Goal: Feedback & Contribution: Leave review/rating

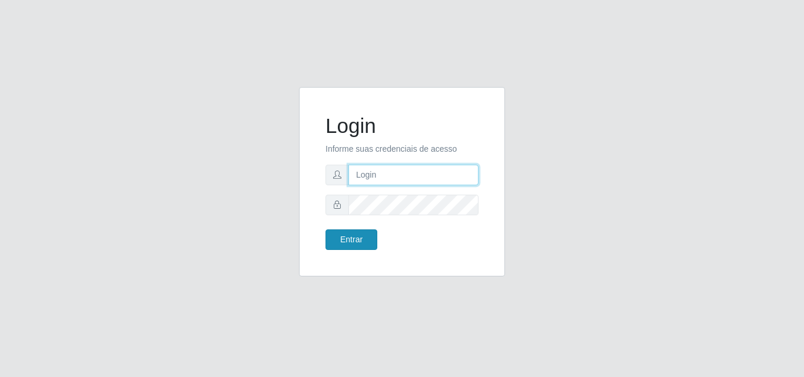
type input "[PERSON_NAME][EMAIL_ADDRESS][DOMAIN_NAME]"
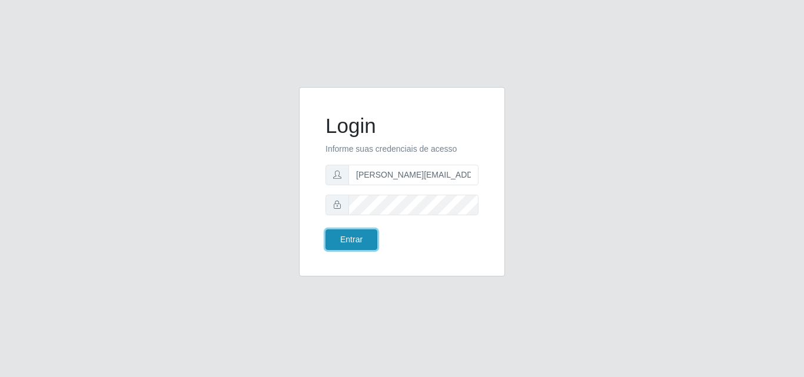
click at [356, 237] on button "Entrar" at bounding box center [352, 240] width 52 height 21
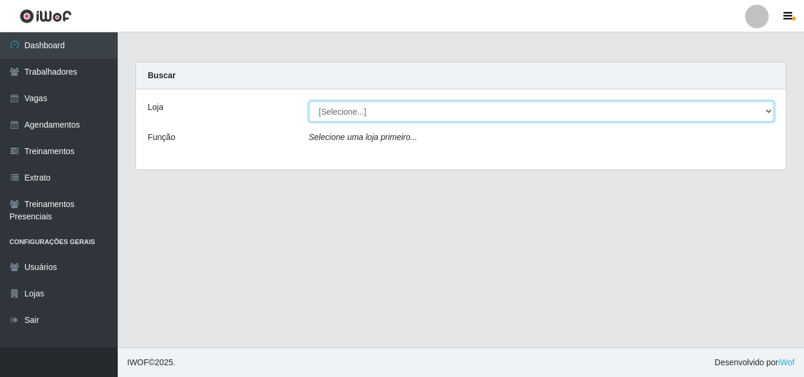
click at [767, 109] on select "[Selecione...] Sempre Tem - [GEOGRAPHIC_DATA]" at bounding box center [542, 111] width 466 height 21
select select "508"
click at [309, 101] on select "[Selecione...] Sempre Tem - [GEOGRAPHIC_DATA]" at bounding box center [542, 111] width 466 height 21
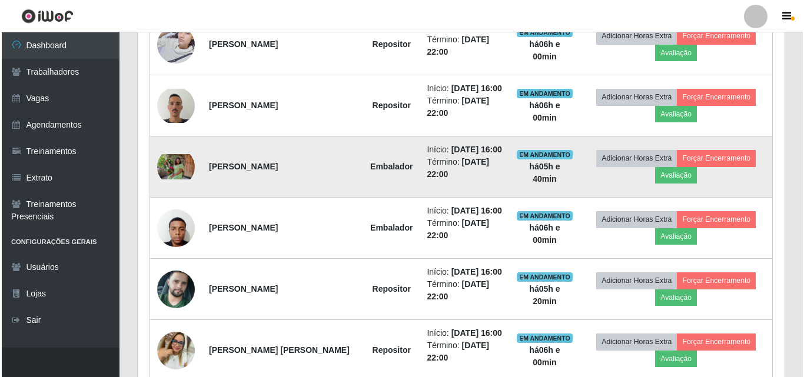
scroll to position [707, 0]
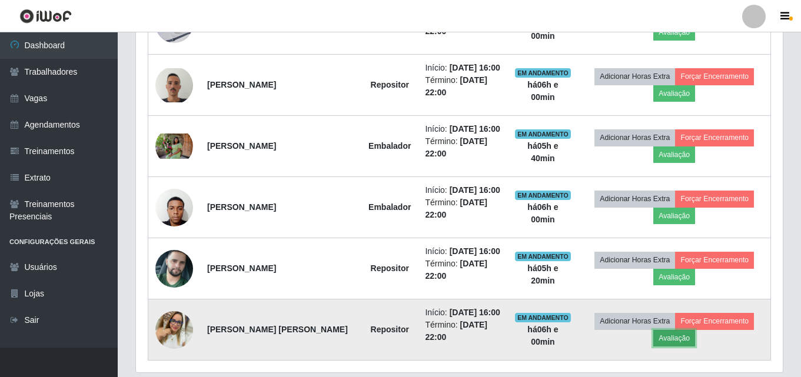
click at [671, 340] on button "Avaliação" at bounding box center [675, 338] width 42 height 16
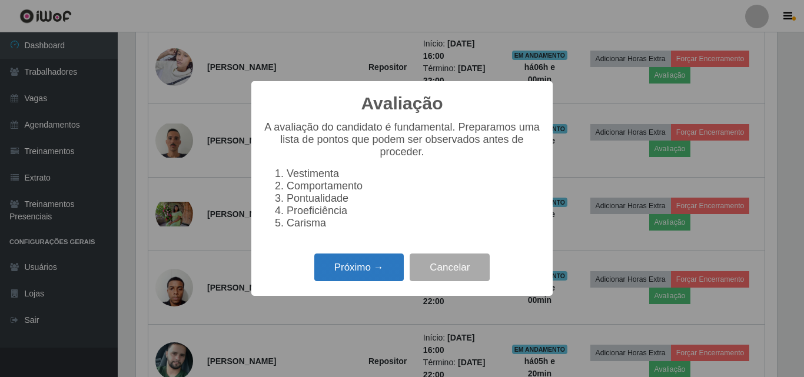
click at [368, 272] on button "Próximo →" at bounding box center [358, 268] width 89 height 28
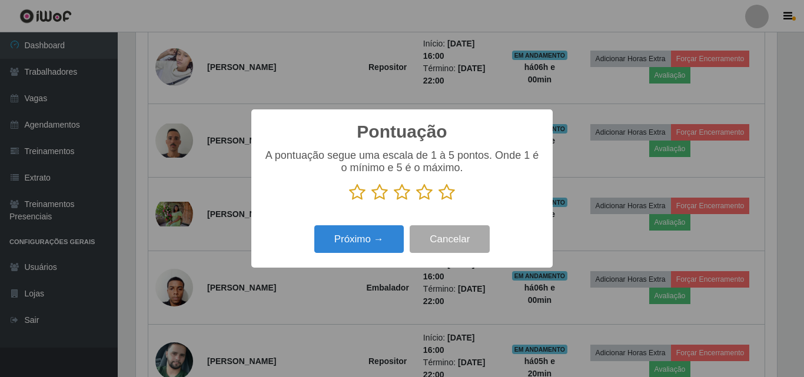
click at [425, 193] on icon at bounding box center [424, 193] width 16 height 18
click at [416, 201] on input "radio" at bounding box center [416, 201] width 0 height 0
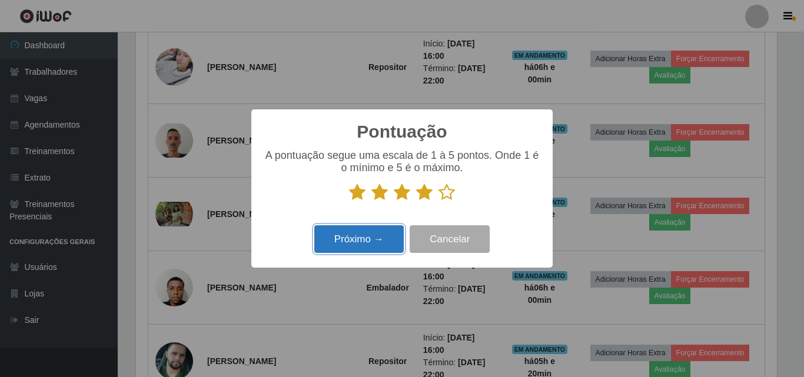
click at [373, 234] on button "Próximo →" at bounding box center [358, 240] width 89 height 28
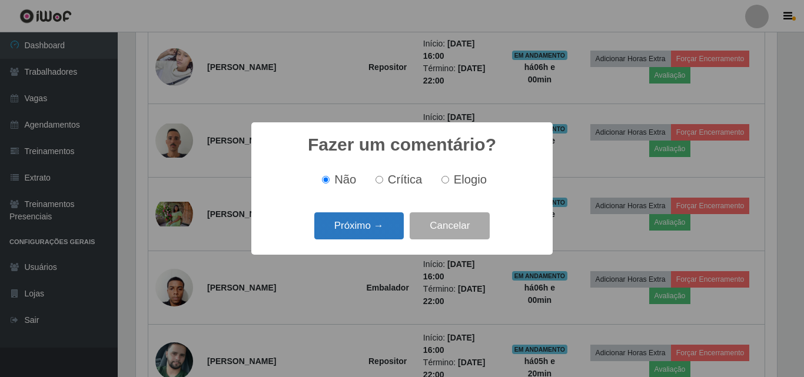
click at [369, 226] on button "Próximo →" at bounding box center [358, 227] width 89 height 28
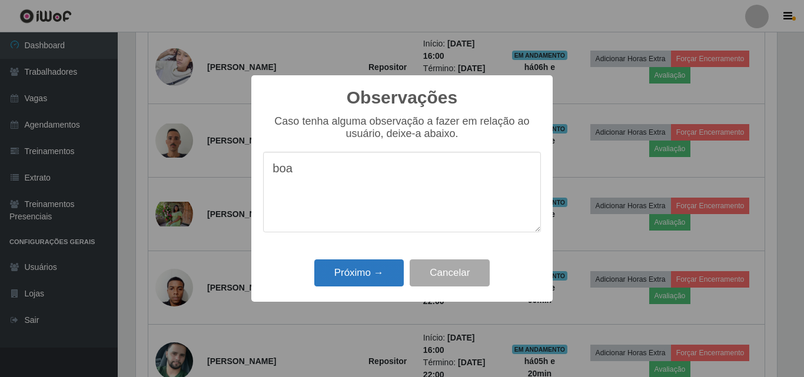
type textarea "boa"
click at [363, 272] on button "Próximo →" at bounding box center [358, 274] width 89 height 28
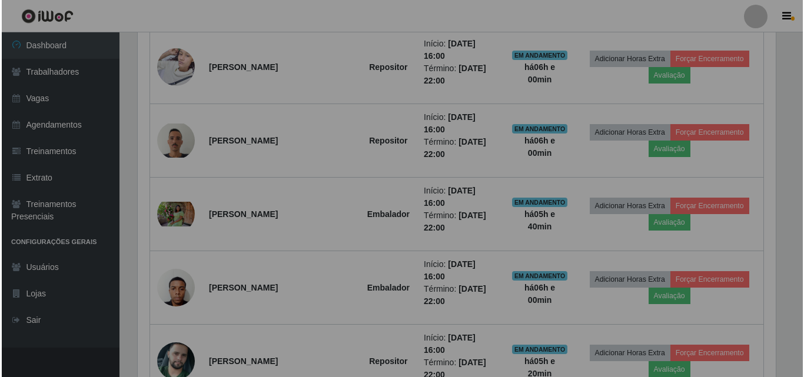
scroll to position [244, 647]
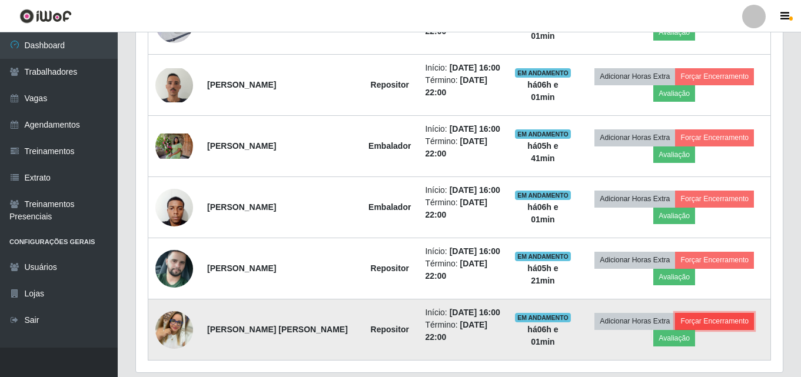
click at [718, 324] on button "Forçar Encerramento" at bounding box center [714, 321] width 79 height 16
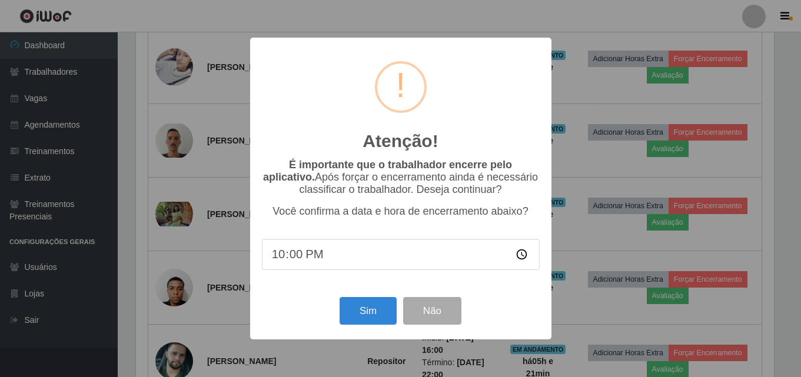
scroll to position [244, 641]
click at [365, 315] on button "Sim" at bounding box center [369, 311] width 57 height 28
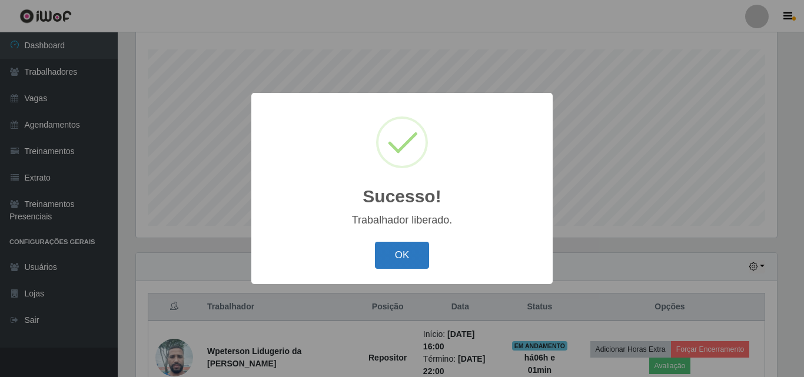
click at [400, 255] on button "OK" at bounding box center [402, 256] width 55 height 28
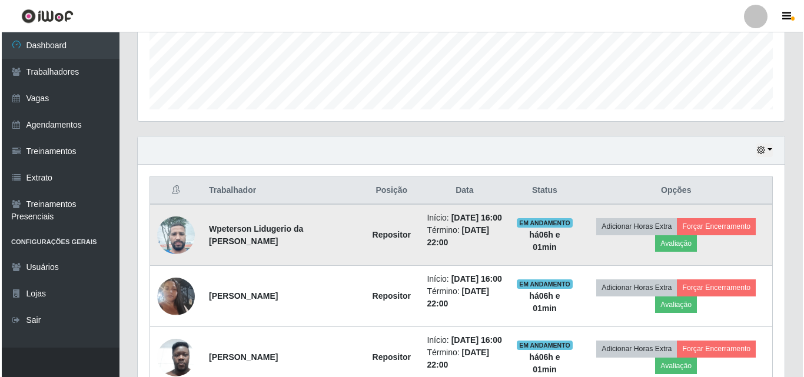
scroll to position [313, 0]
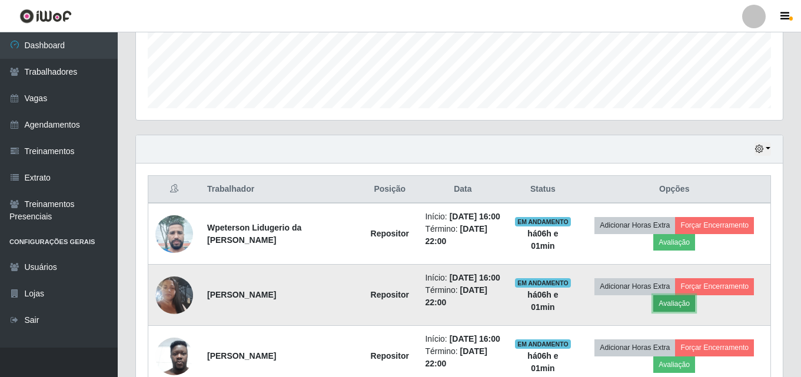
click at [665, 303] on button "Avaliação" at bounding box center [675, 304] width 42 height 16
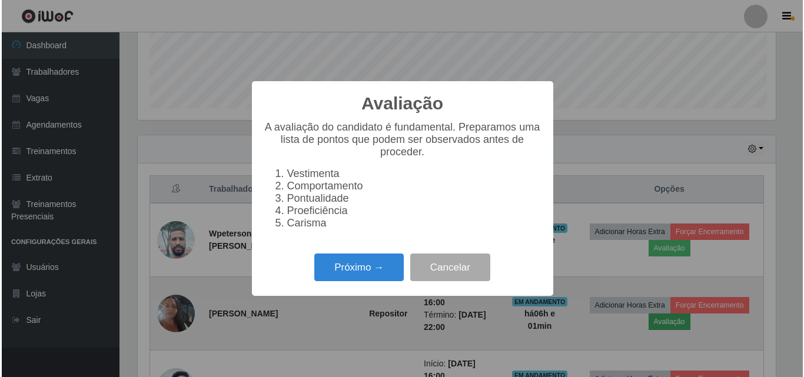
scroll to position [244, 641]
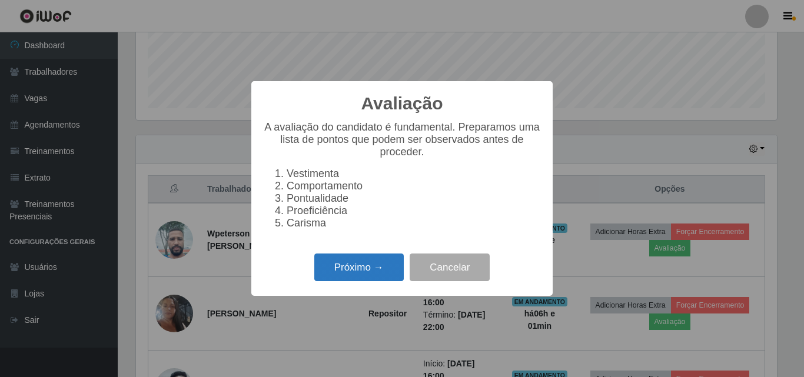
click at [366, 273] on button "Próximo →" at bounding box center [358, 268] width 89 height 28
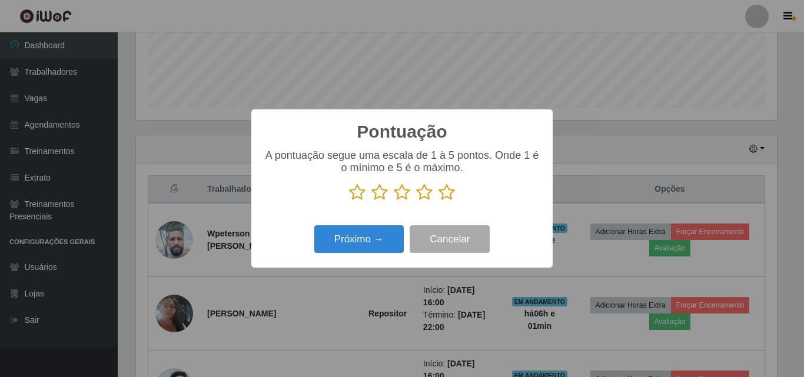
scroll to position [588555, 588159]
drag, startPoint x: 423, startPoint y: 195, endPoint x: 415, endPoint y: 207, distance: 13.9
click at [423, 195] on icon at bounding box center [424, 193] width 16 height 18
click at [416, 201] on input "radio" at bounding box center [416, 201] width 0 height 0
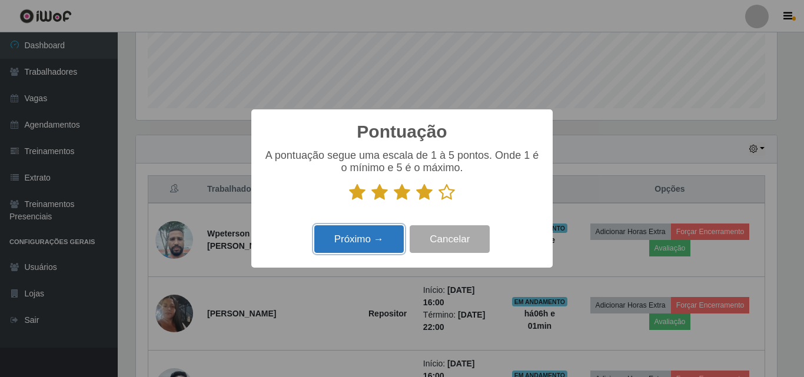
click at [380, 238] on button "Próximo →" at bounding box center [358, 240] width 89 height 28
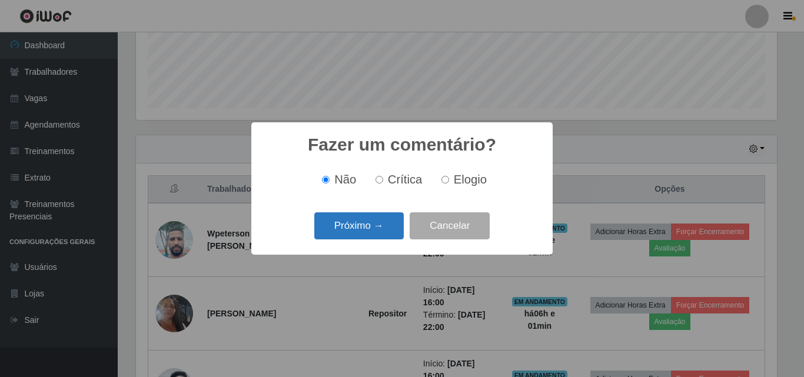
click at [357, 226] on button "Próximo →" at bounding box center [358, 227] width 89 height 28
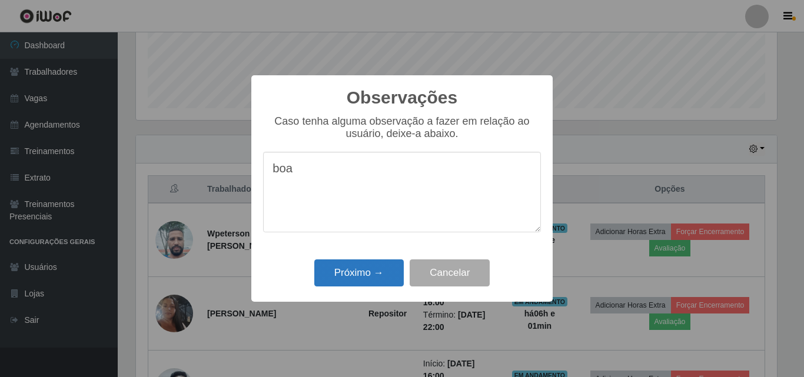
type textarea "boa"
click at [359, 270] on button "Próximo →" at bounding box center [358, 274] width 89 height 28
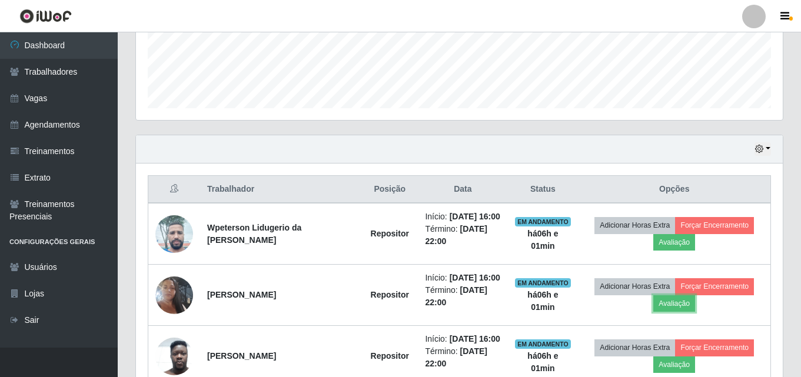
scroll to position [244, 647]
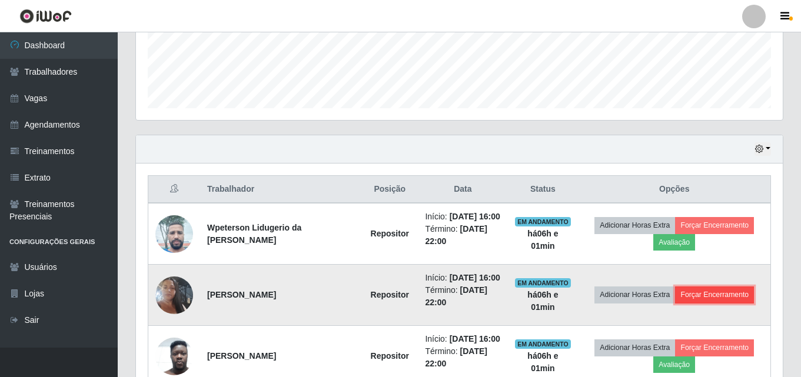
click at [712, 294] on button "Forçar Encerramento" at bounding box center [714, 295] width 79 height 16
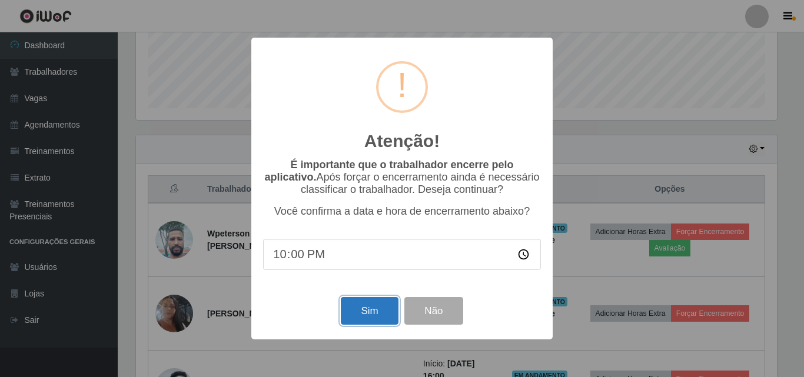
click at [358, 316] on button "Sim" at bounding box center [369, 311] width 57 height 28
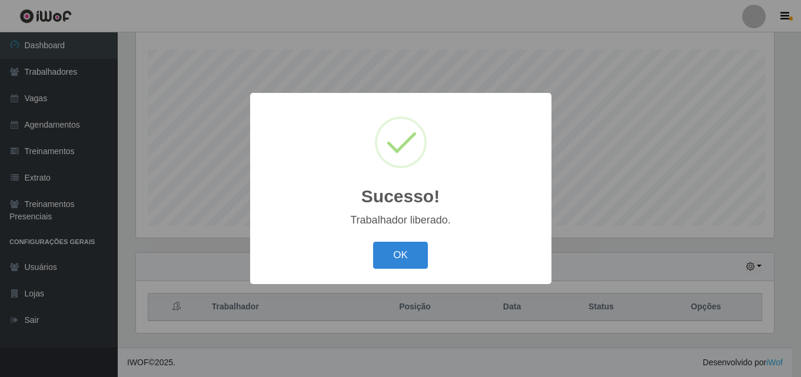
scroll to position [0, 0]
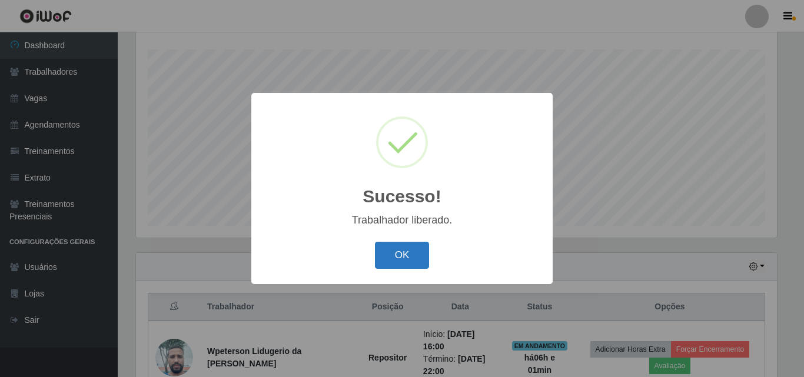
click at [403, 256] on button "OK" at bounding box center [402, 256] width 55 height 28
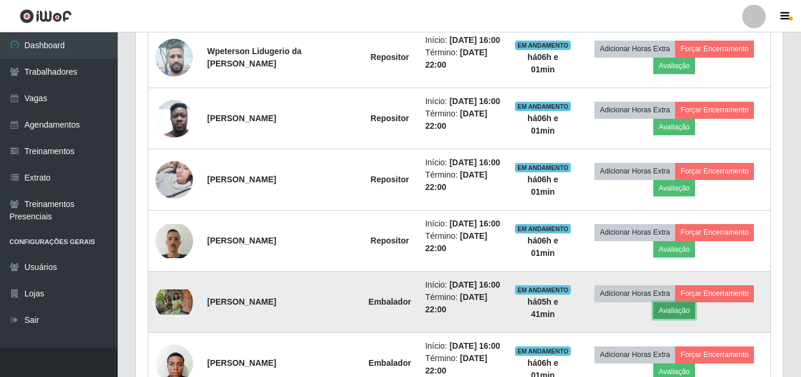
click at [675, 309] on button "Avaliação" at bounding box center [675, 311] width 42 height 16
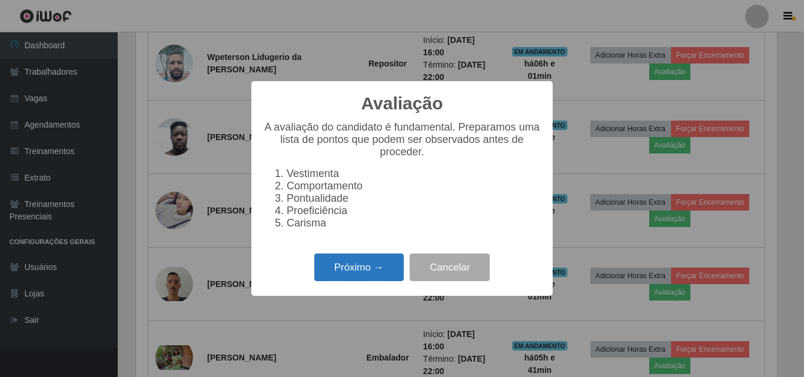
click at [376, 274] on button "Próximo →" at bounding box center [358, 268] width 89 height 28
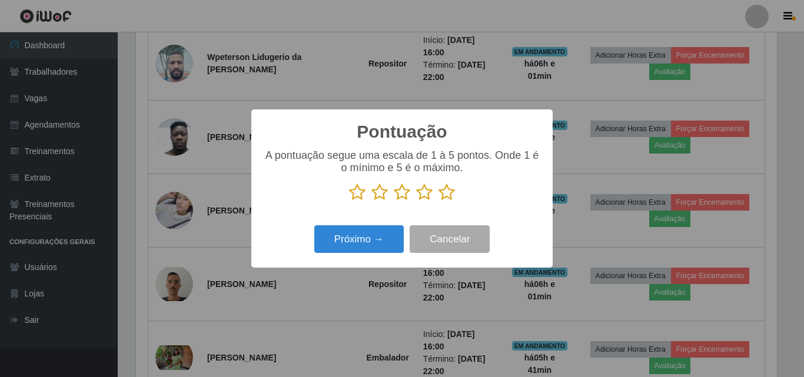
click at [426, 196] on icon at bounding box center [424, 193] width 16 height 18
click at [416, 201] on input "radio" at bounding box center [416, 201] width 0 height 0
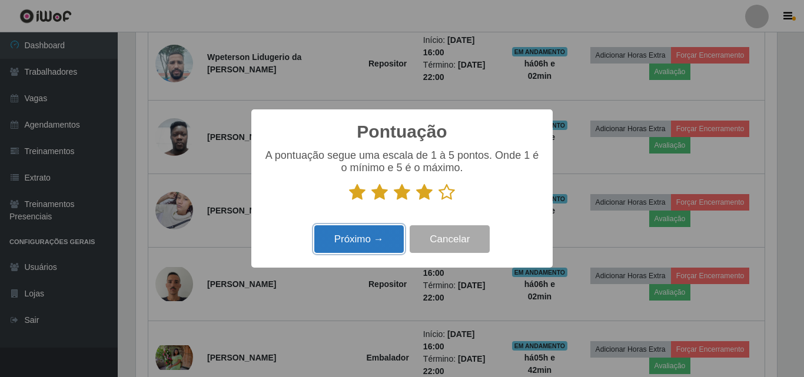
click at [366, 240] on button "Próximo →" at bounding box center [358, 240] width 89 height 28
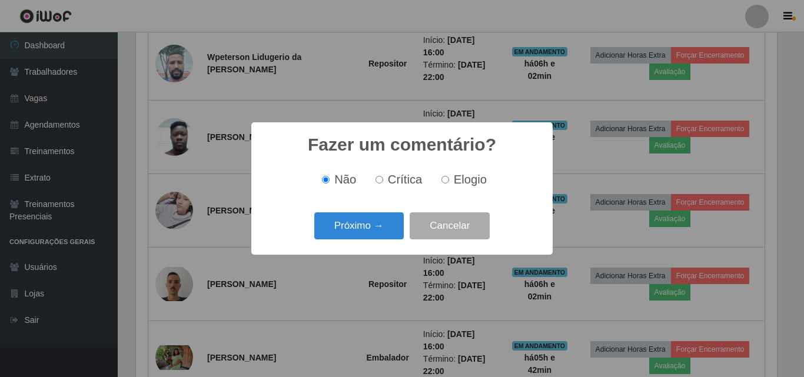
scroll to position [588555, 588159]
click at [372, 230] on button "Próximo →" at bounding box center [358, 227] width 89 height 28
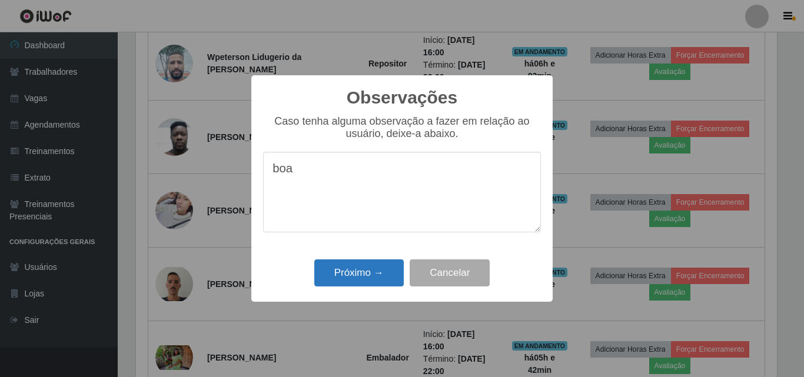
type textarea "boa"
click at [359, 270] on button "Próximo →" at bounding box center [358, 274] width 89 height 28
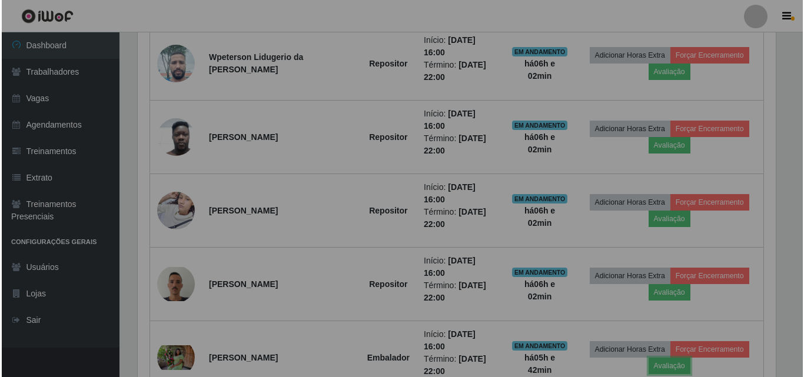
scroll to position [244, 647]
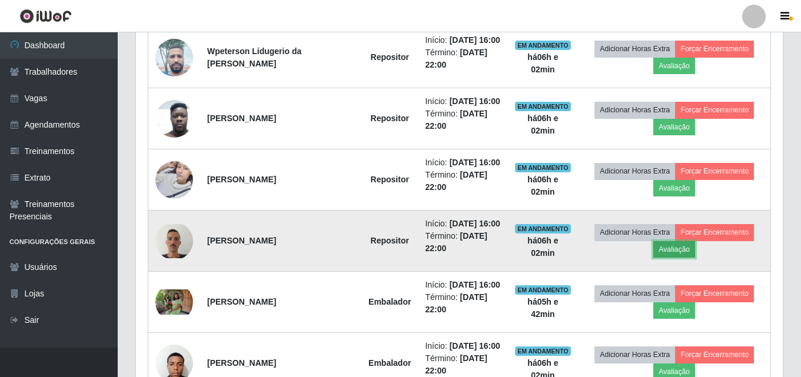
click at [674, 250] on button "Avaliação" at bounding box center [675, 249] width 42 height 16
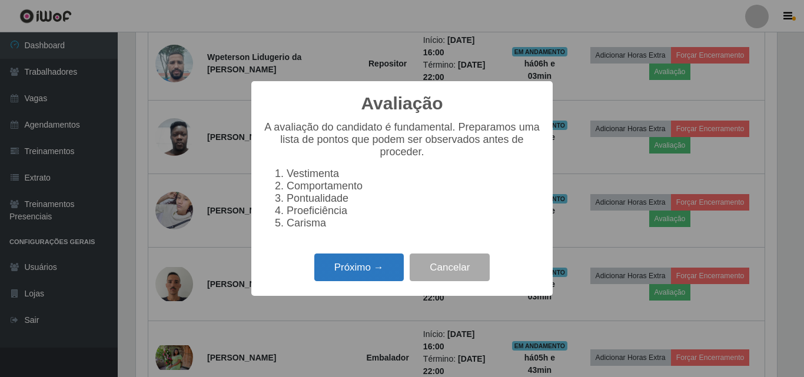
click at [362, 279] on button "Próximo →" at bounding box center [358, 268] width 89 height 28
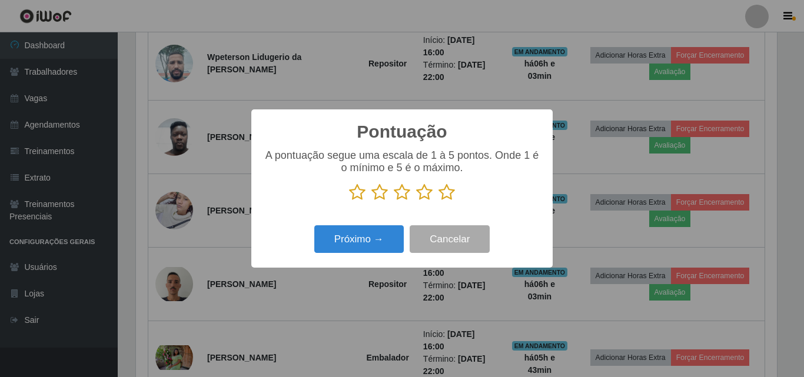
scroll to position [588555, 588159]
click at [446, 198] on icon at bounding box center [447, 193] width 16 height 18
click at [439, 201] on input "radio" at bounding box center [439, 201] width 0 height 0
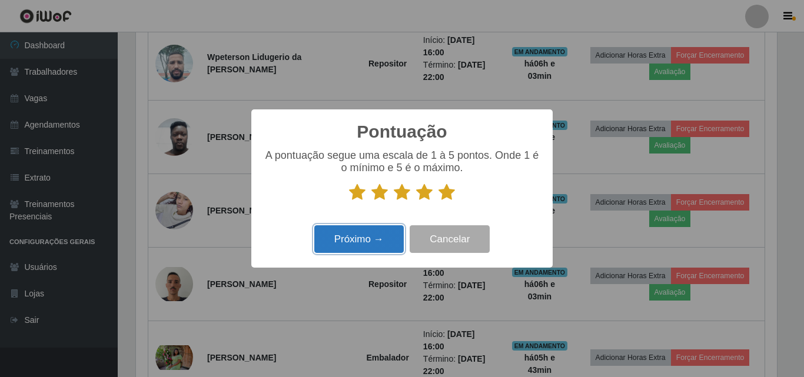
click at [367, 241] on button "Próximo →" at bounding box center [358, 240] width 89 height 28
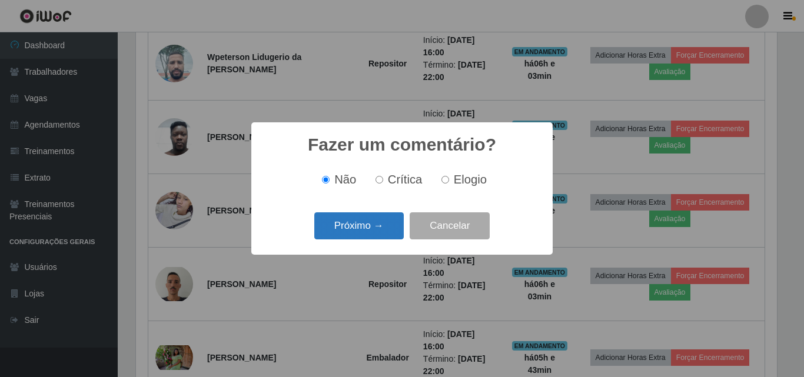
click at [347, 224] on button "Próximo →" at bounding box center [358, 227] width 89 height 28
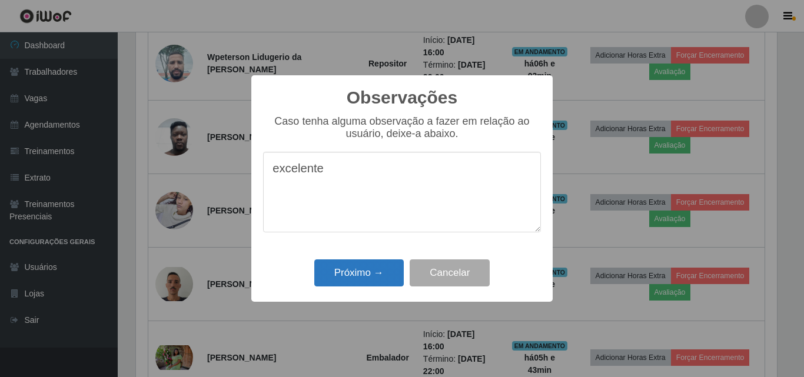
type textarea "excelente"
click at [356, 274] on button "Próximo →" at bounding box center [358, 274] width 89 height 28
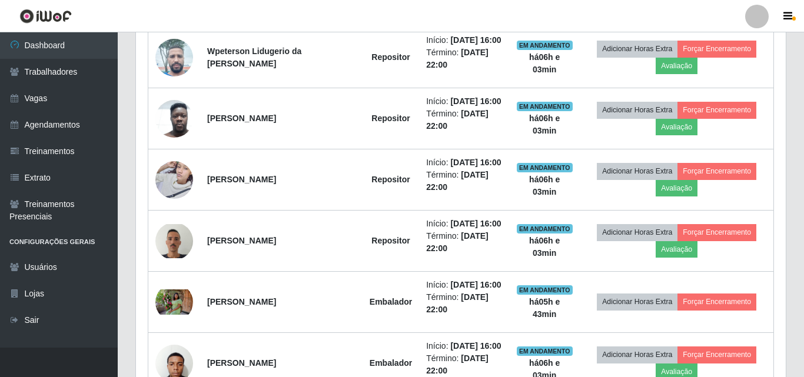
scroll to position [244, 647]
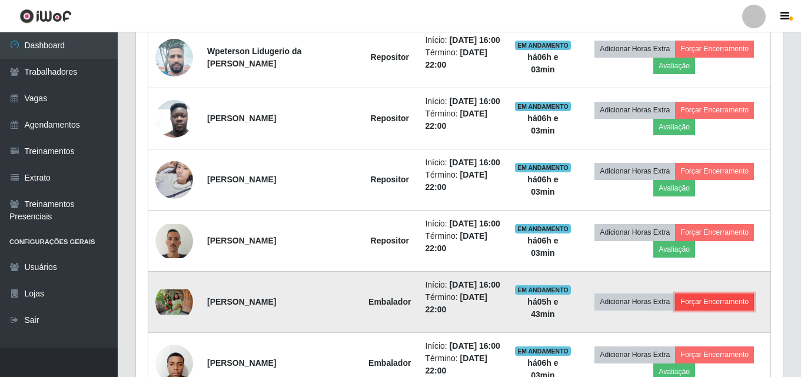
click at [719, 303] on button "Forçar Encerramento" at bounding box center [714, 302] width 79 height 16
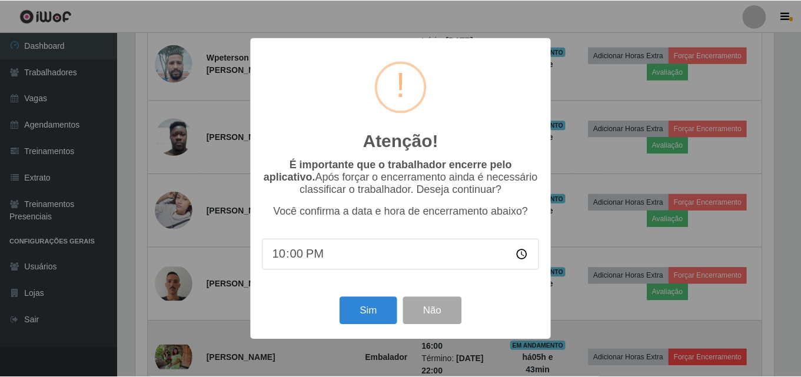
scroll to position [244, 641]
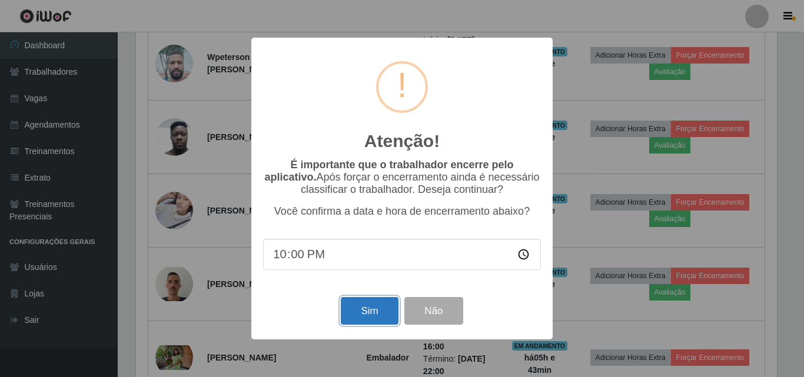
click at [367, 316] on button "Sim" at bounding box center [369, 311] width 57 height 28
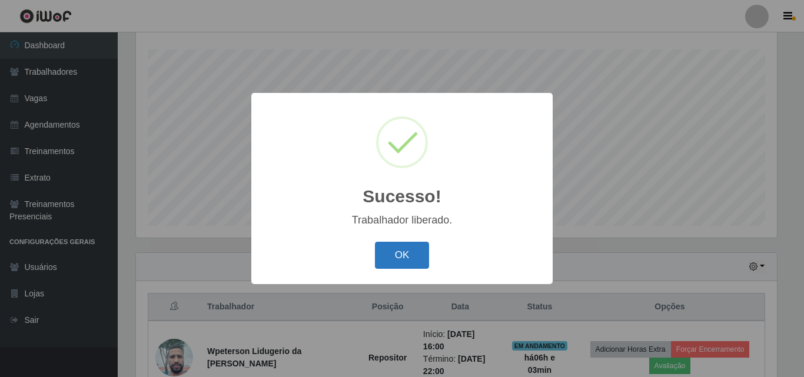
click at [399, 260] on button "OK" at bounding box center [402, 256] width 55 height 28
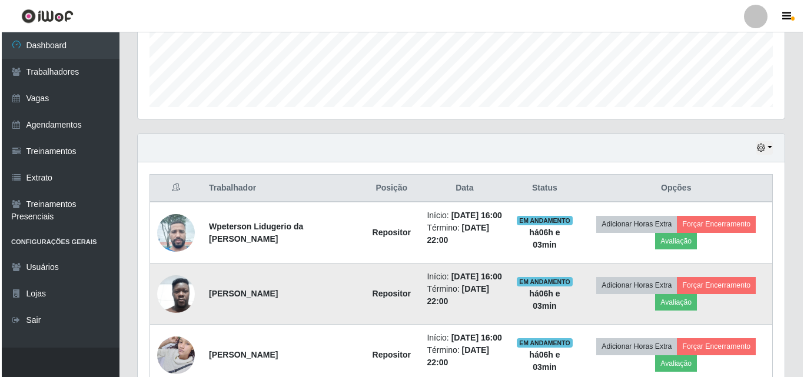
scroll to position [372, 0]
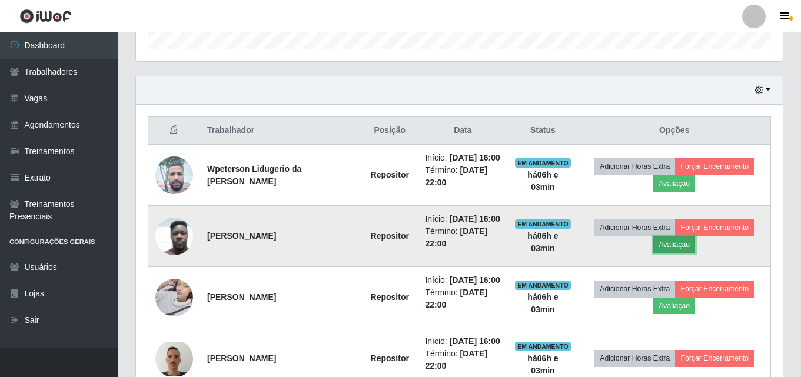
click at [674, 247] on button "Avaliação" at bounding box center [675, 245] width 42 height 16
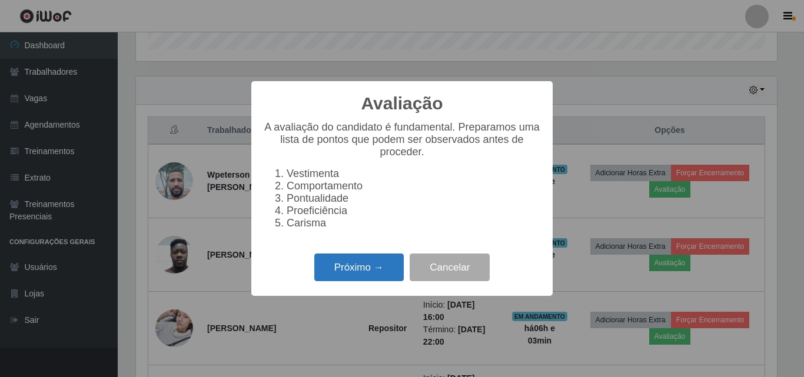
click at [357, 274] on button "Próximo →" at bounding box center [358, 268] width 89 height 28
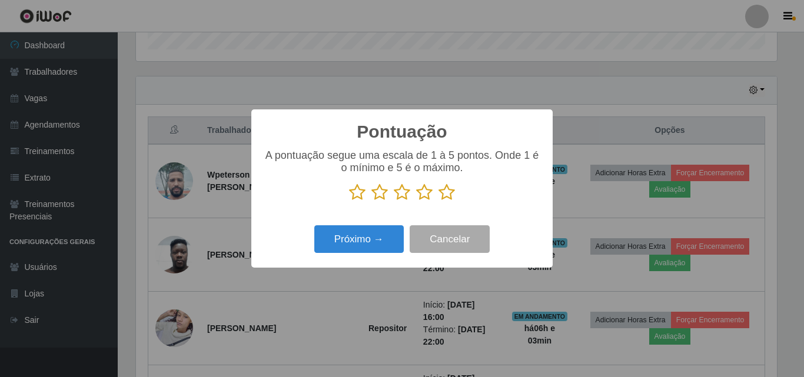
click at [402, 194] on icon at bounding box center [402, 193] width 16 height 18
click at [394, 201] on input "radio" at bounding box center [394, 201] width 0 height 0
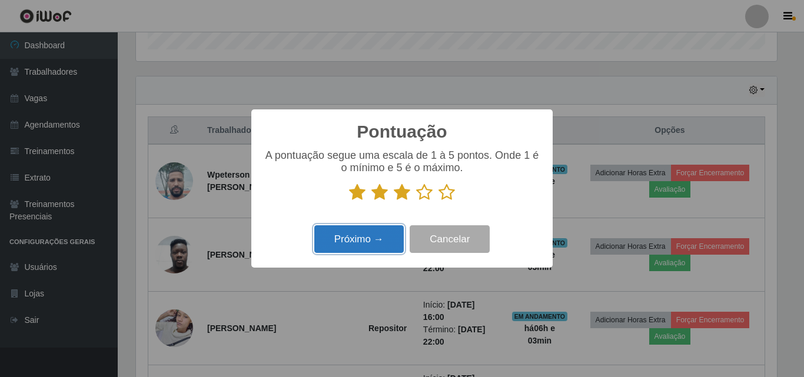
click at [350, 246] on button "Próximo →" at bounding box center [358, 240] width 89 height 28
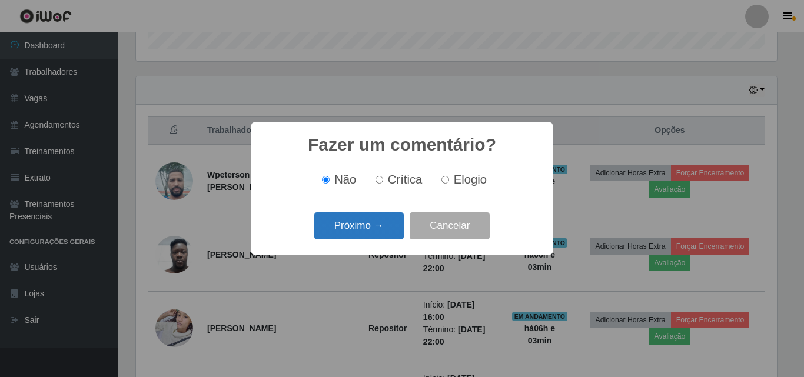
click at [353, 226] on button "Próximo →" at bounding box center [358, 227] width 89 height 28
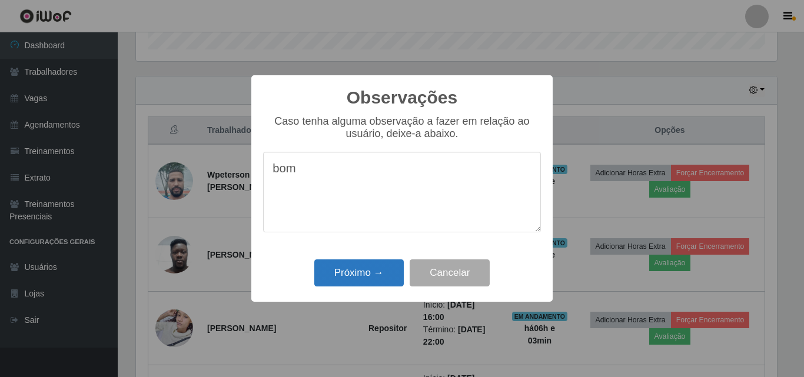
type textarea "bom"
click at [357, 281] on button "Próximo →" at bounding box center [358, 274] width 89 height 28
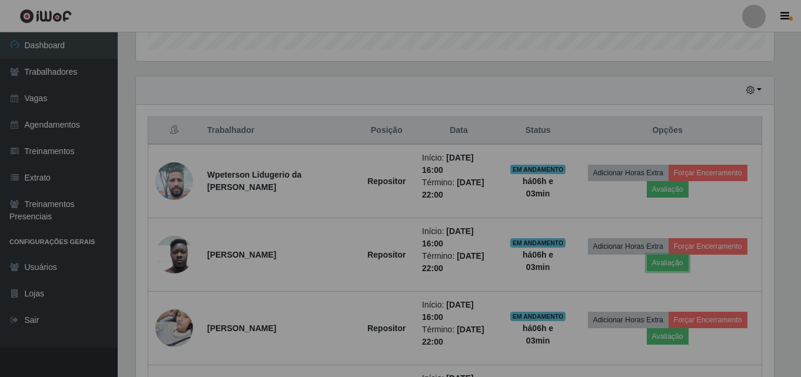
scroll to position [244, 647]
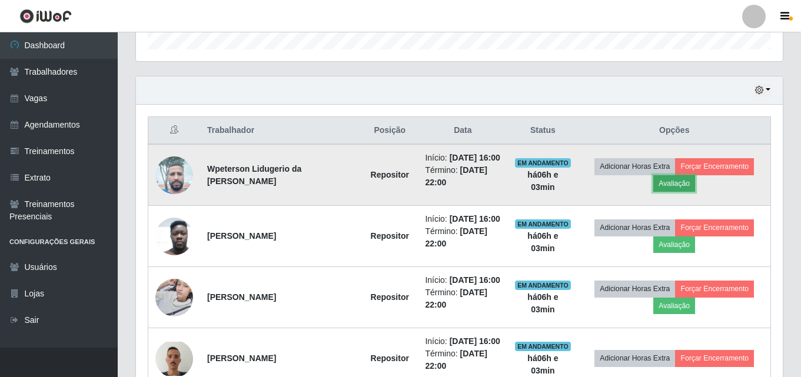
click at [669, 188] on button "Avaliação" at bounding box center [675, 183] width 42 height 16
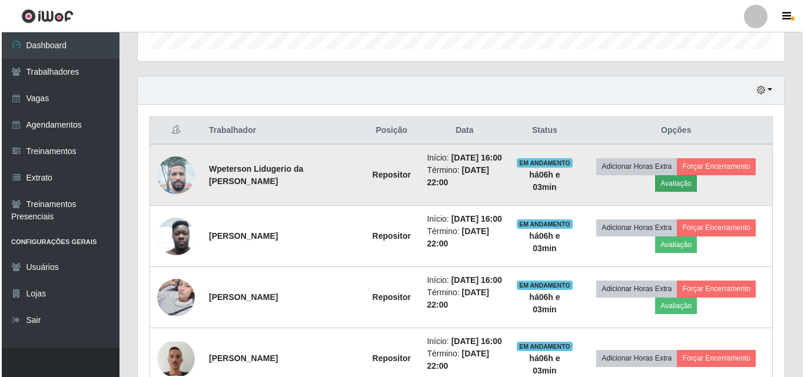
scroll to position [244, 641]
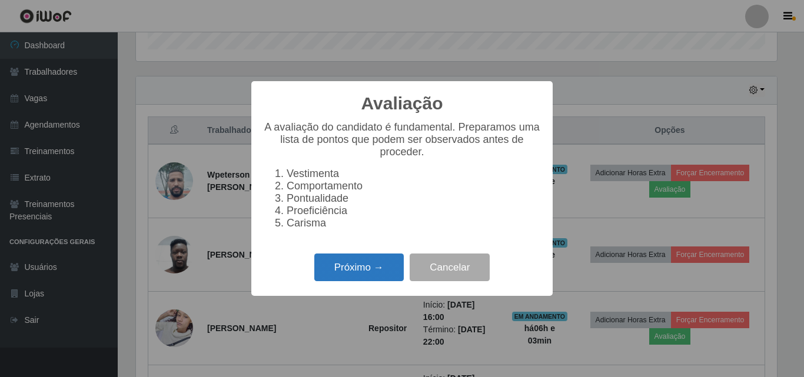
click at [341, 276] on button "Próximo →" at bounding box center [358, 268] width 89 height 28
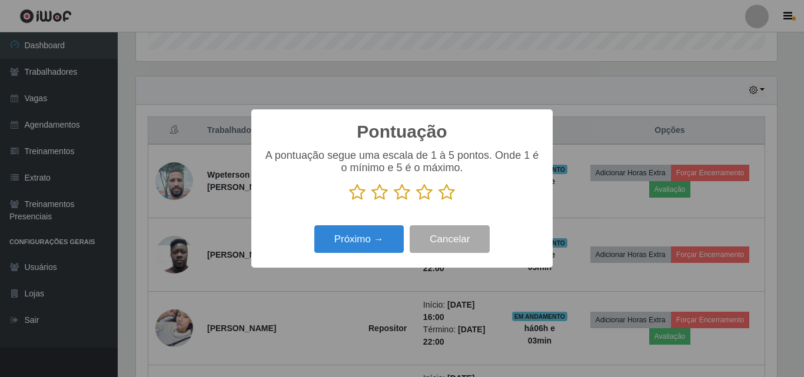
click at [423, 194] on icon at bounding box center [424, 193] width 16 height 18
click at [416, 201] on input "radio" at bounding box center [416, 201] width 0 height 0
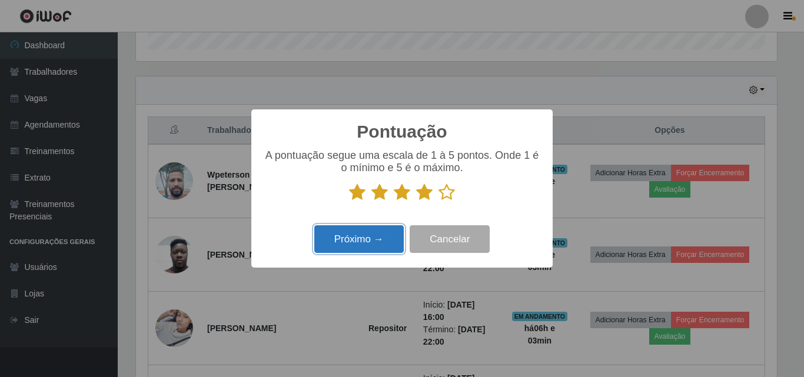
click at [355, 246] on button "Próximo →" at bounding box center [358, 240] width 89 height 28
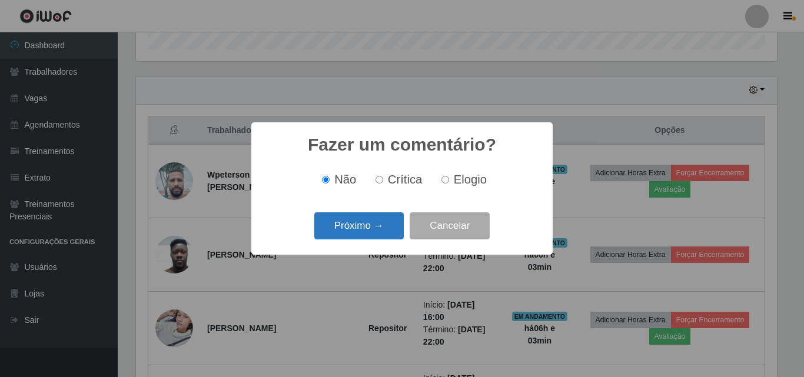
click at [360, 227] on button "Próximo →" at bounding box center [358, 227] width 89 height 28
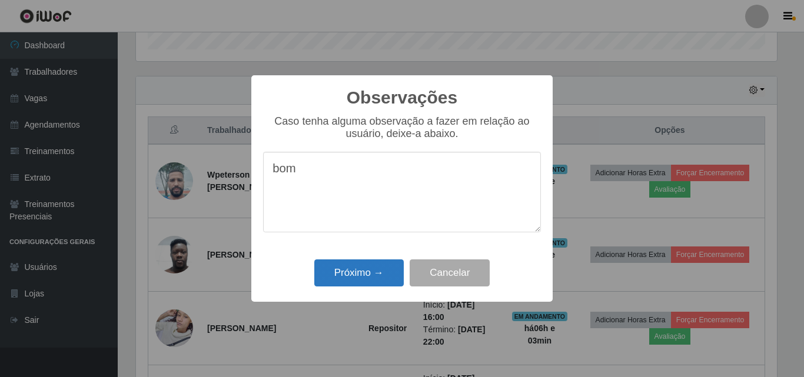
type textarea "bom"
click at [362, 273] on button "Próximo →" at bounding box center [358, 274] width 89 height 28
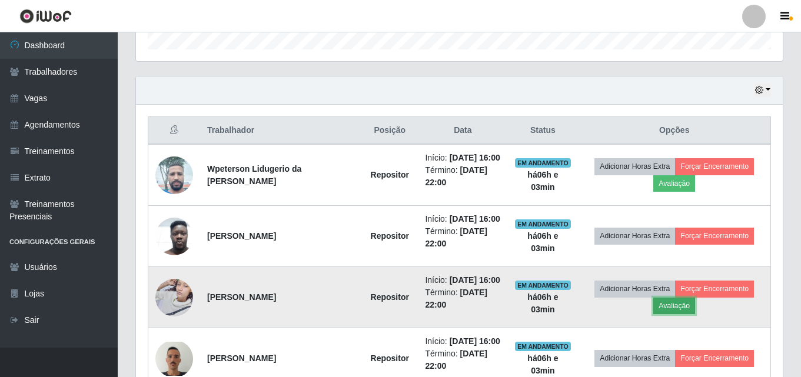
click at [671, 306] on button "Avaliação" at bounding box center [675, 306] width 42 height 16
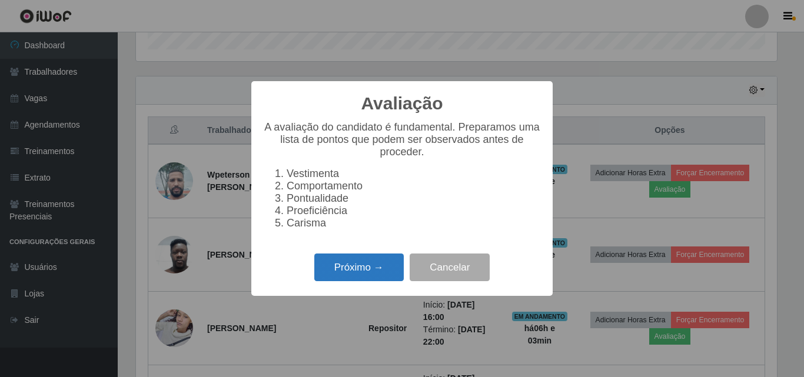
click at [360, 270] on button "Próximo →" at bounding box center [358, 268] width 89 height 28
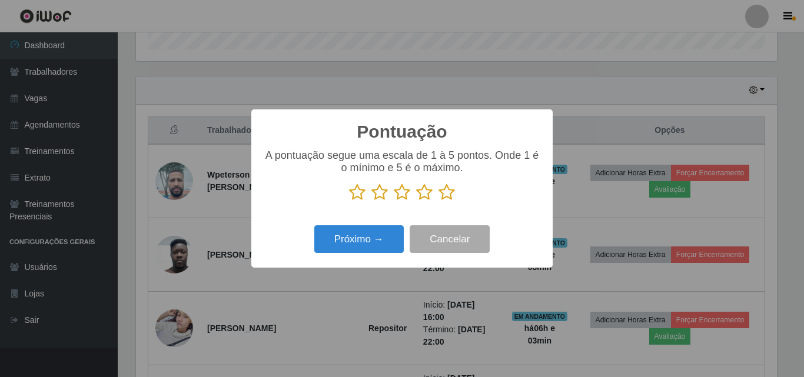
click at [427, 193] on icon at bounding box center [424, 193] width 16 height 18
click at [416, 201] on input "radio" at bounding box center [416, 201] width 0 height 0
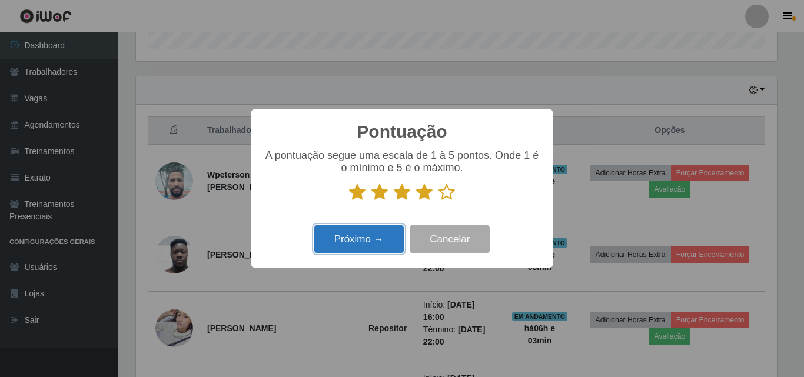
click at [363, 240] on button "Próximo →" at bounding box center [358, 240] width 89 height 28
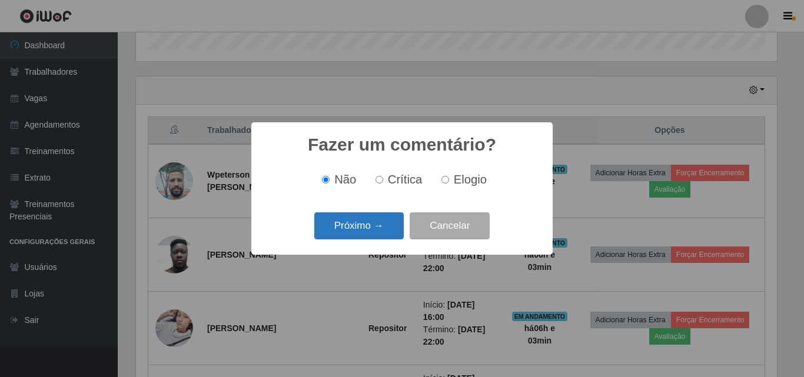
click at [347, 226] on button "Próximo →" at bounding box center [358, 227] width 89 height 28
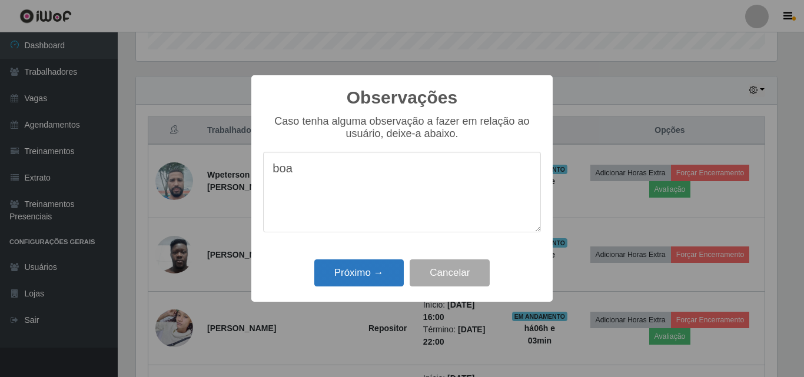
type textarea "boa"
click at [354, 276] on button "Próximo →" at bounding box center [358, 274] width 89 height 28
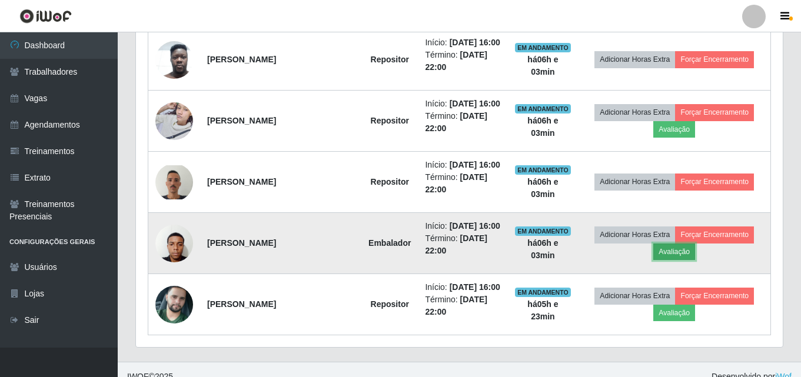
click at [676, 255] on button "Avaliação" at bounding box center [675, 252] width 42 height 16
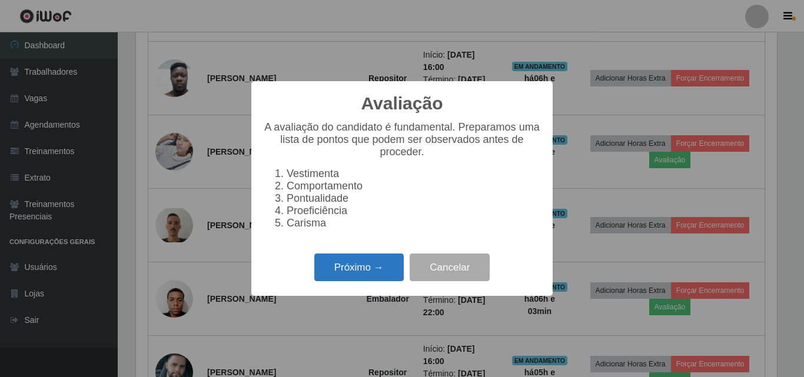
click at [380, 267] on button "Próximo →" at bounding box center [358, 268] width 89 height 28
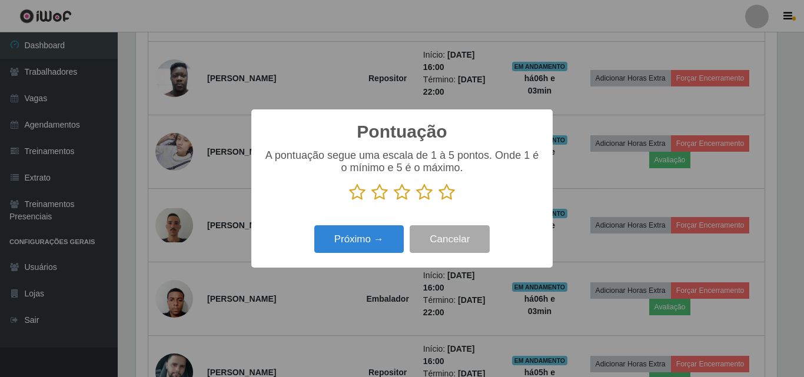
drag, startPoint x: 430, startPoint y: 194, endPoint x: 396, endPoint y: 215, distance: 39.4
click at [428, 195] on icon at bounding box center [424, 193] width 16 height 18
click at [416, 201] on input "radio" at bounding box center [416, 201] width 0 height 0
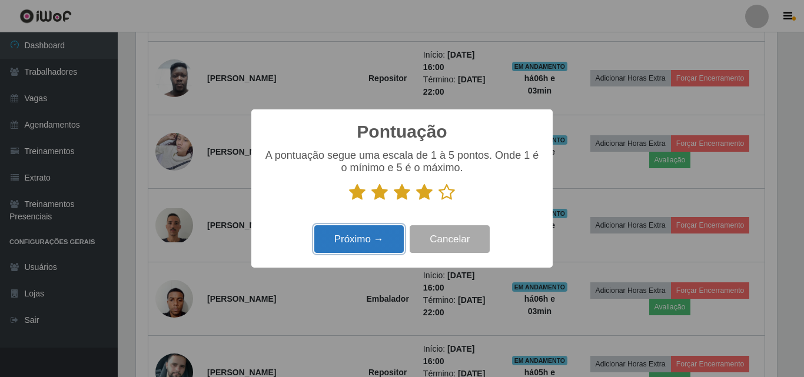
click at [384, 238] on button "Próximo →" at bounding box center [358, 240] width 89 height 28
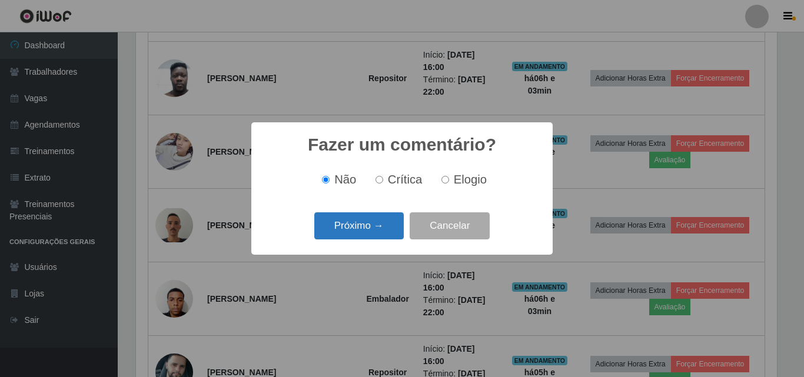
click at [354, 230] on button "Próximo →" at bounding box center [358, 227] width 89 height 28
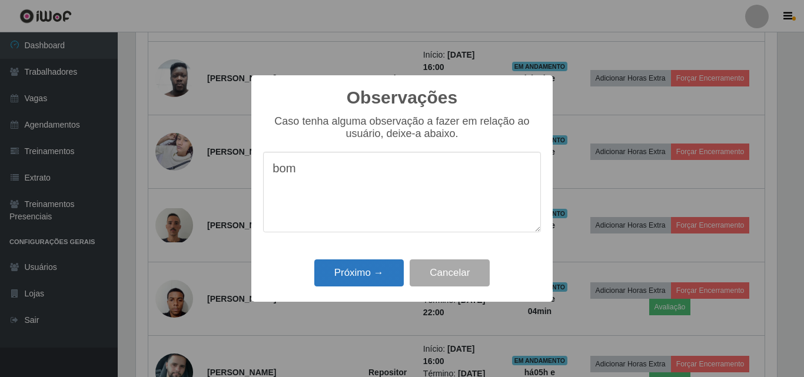
type textarea "bom"
click at [362, 276] on button "Próximo →" at bounding box center [358, 274] width 89 height 28
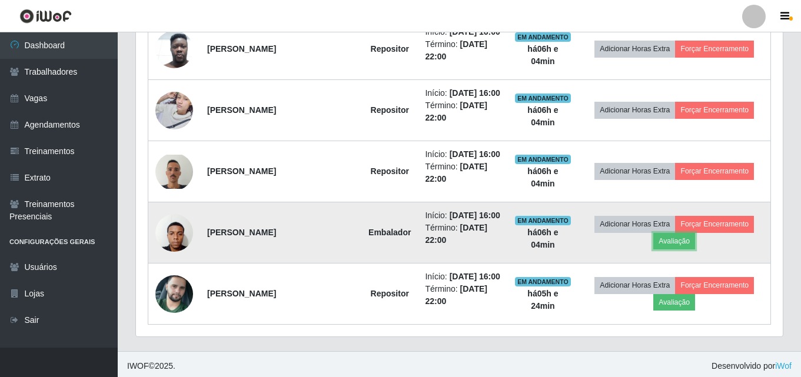
scroll to position [562, 0]
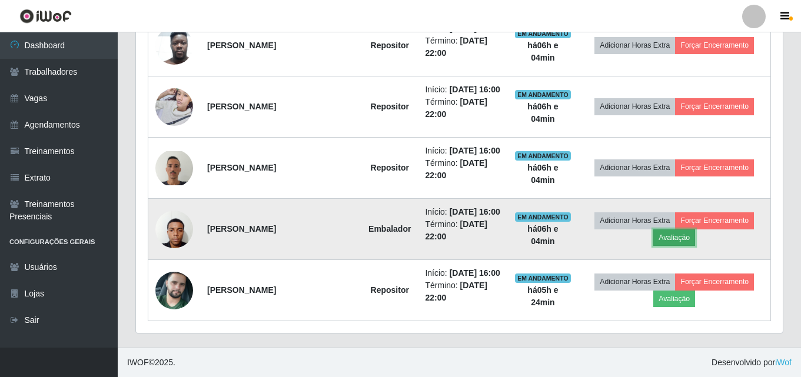
click at [674, 238] on button "Avaliação" at bounding box center [675, 238] width 42 height 16
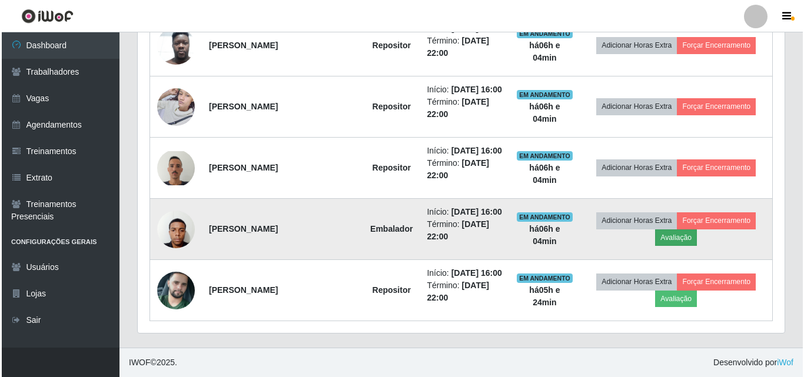
scroll to position [244, 641]
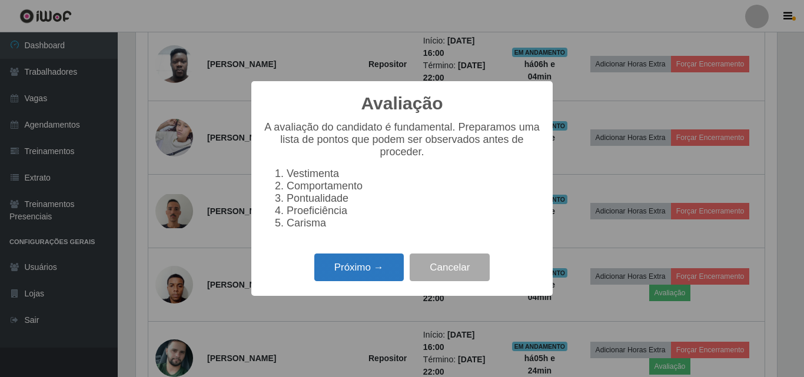
click at [353, 273] on button "Próximo →" at bounding box center [358, 268] width 89 height 28
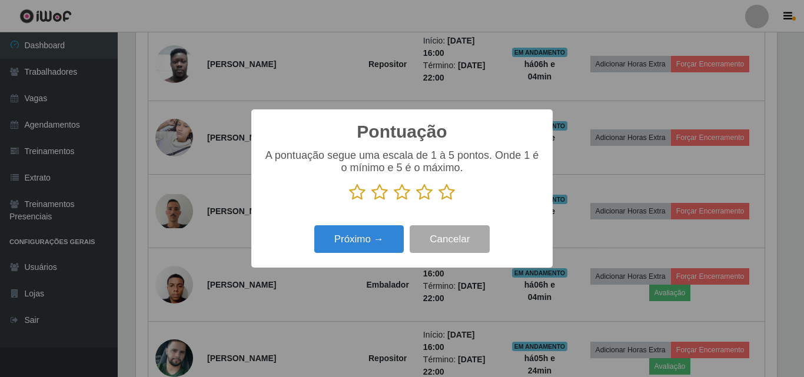
click at [426, 194] on icon at bounding box center [424, 193] width 16 height 18
click at [416, 201] on input "radio" at bounding box center [416, 201] width 0 height 0
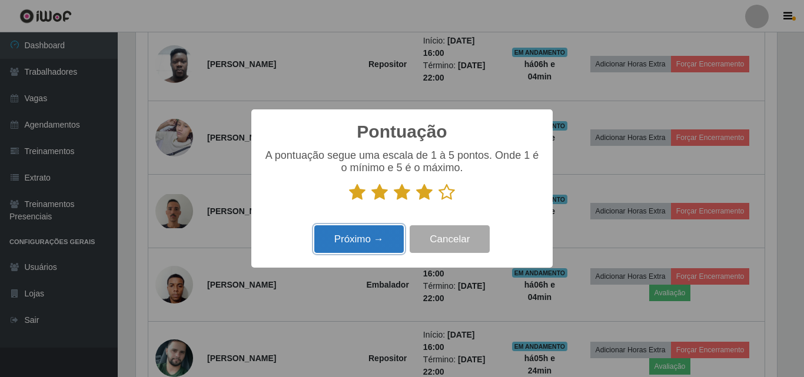
click at [373, 243] on button "Próximo →" at bounding box center [358, 240] width 89 height 28
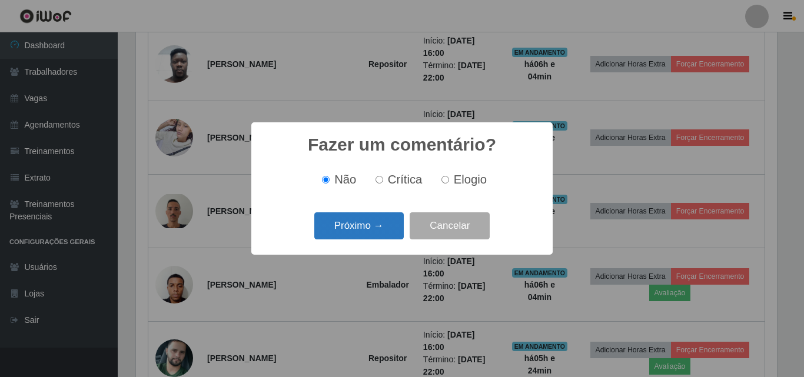
click at [354, 220] on button "Próximo →" at bounding box center [358, 227] width 89 height 28
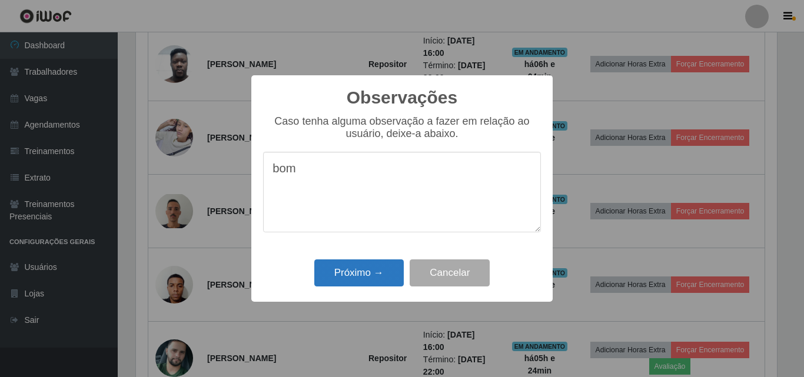
type textarea "bom"
click at [366, 275] on button "Próximo →" at bounding box center [358, 274] width 89 height 28
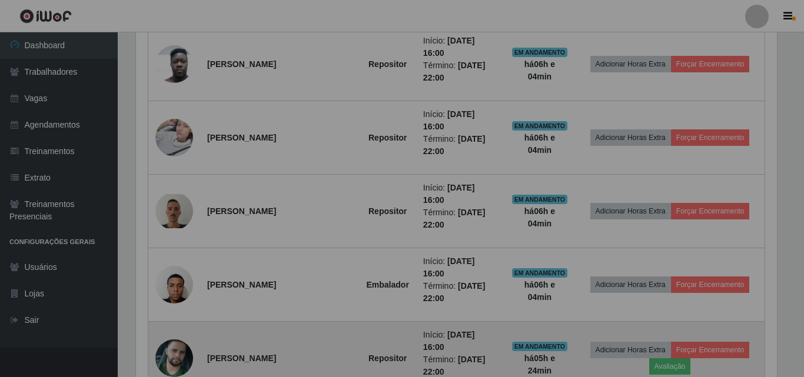
scroll to position [244, 647]
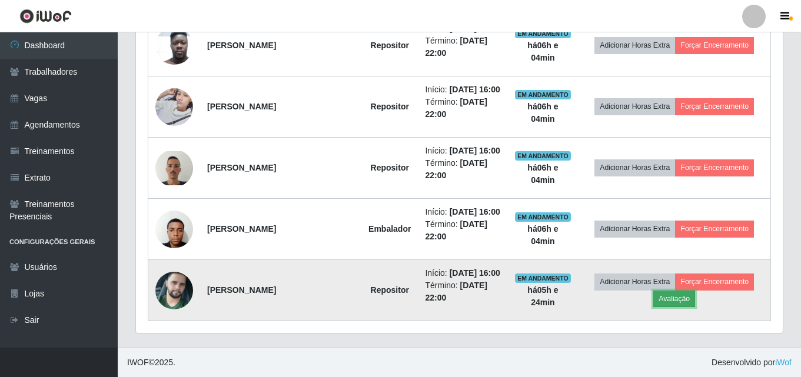
click at [665, 300] on button "Avaliação" at bounding box center [675, 299] width 42 height 16
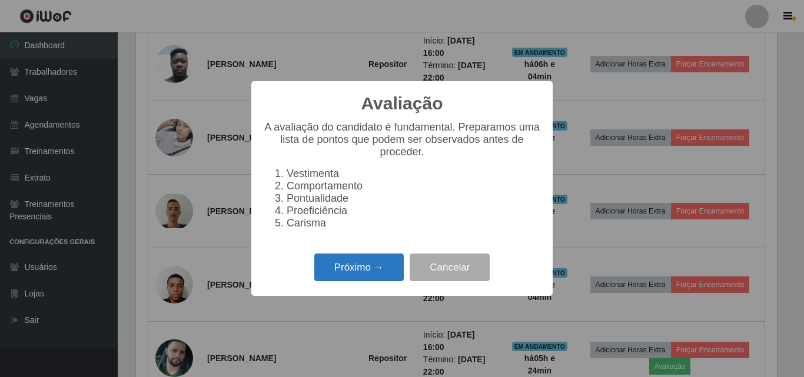
click at [392, 275] on button "Próximo →" at bounding box center [358, 268] width 89 height 28
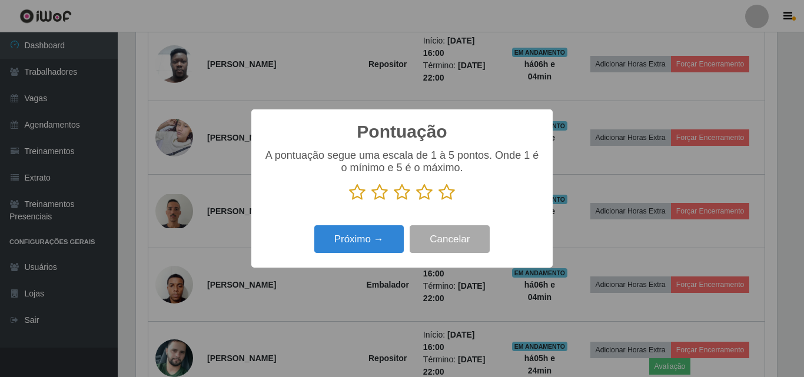
scroll to position [588555, 588159]
click at [425, 197] on icon at bounding box center [424, 193] width 16 height 18
click at [416, 201] on input "radio" at bounding box center [416, 201] width 0 height 0
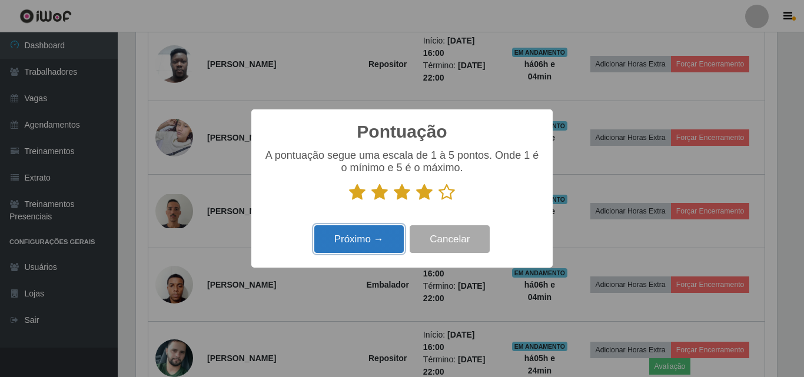
click at [370, 249] on button "Próximo →" at bounding box center [358, 240] width 89 height 28
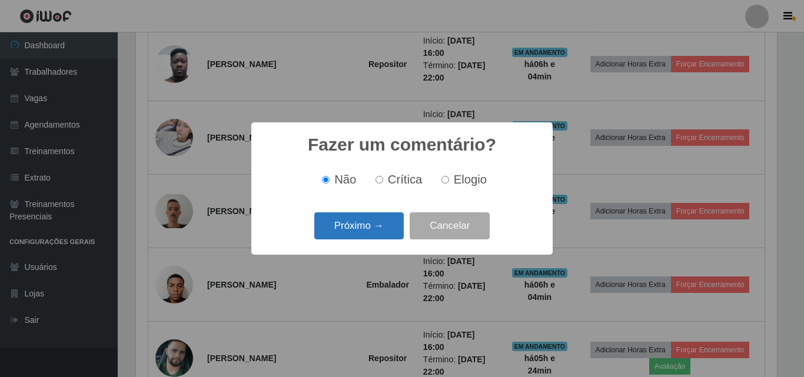
click at [370, 225] on button "Próximo →" at bounding box center [358, 227] width 89 height 28
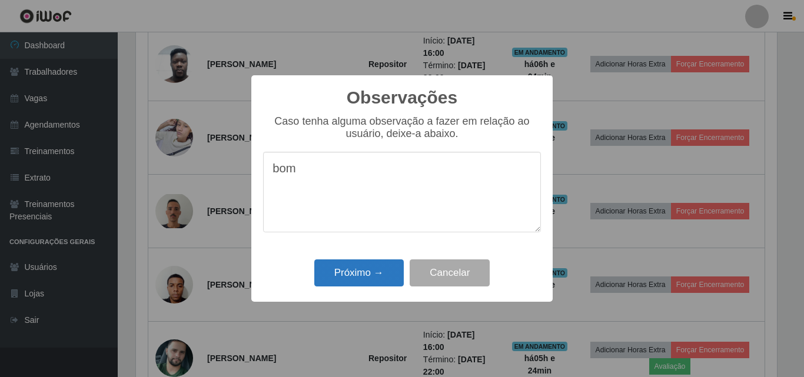
type textarea "bom"
click at [359, 275] on button "Próximo →" at bounding box center [358, 274] width 89 height 28
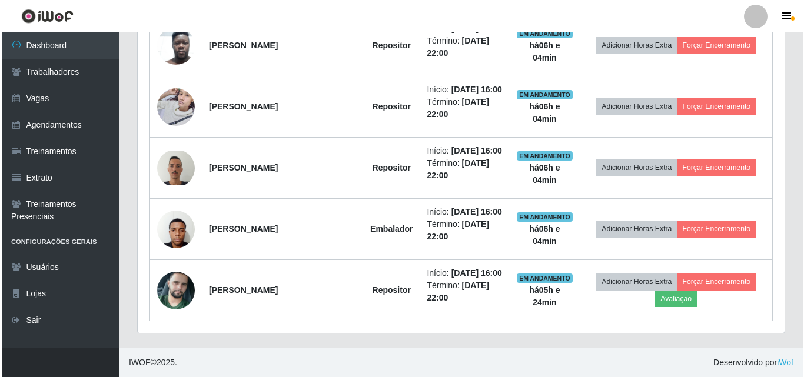
scroll to position [244, 647]
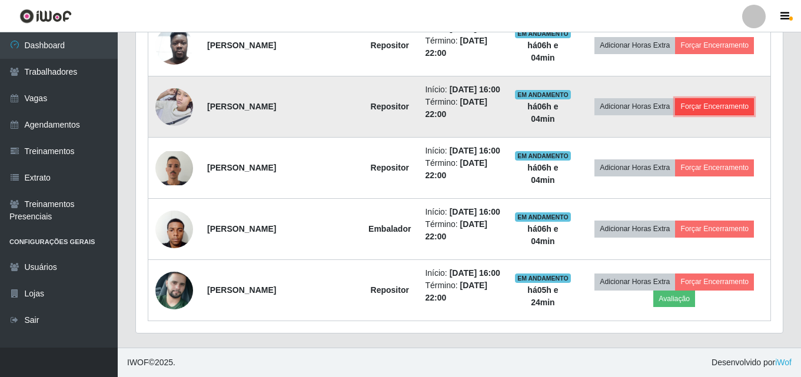
click at [711, 105] on button "Forçar Encerramento" at bounding box center [714, 106] width 79 height 16
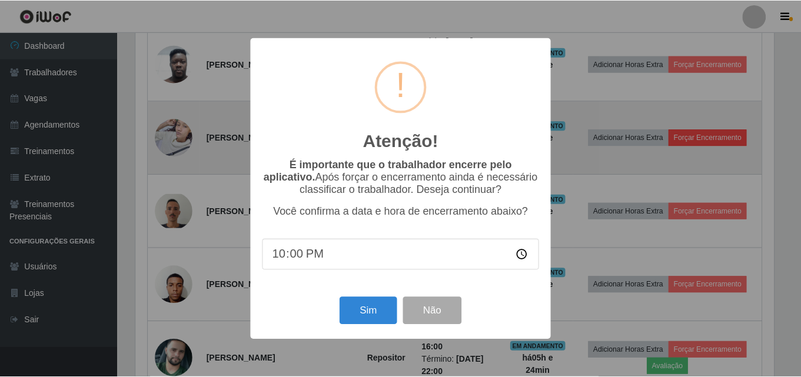
scroll to position [244, 641]
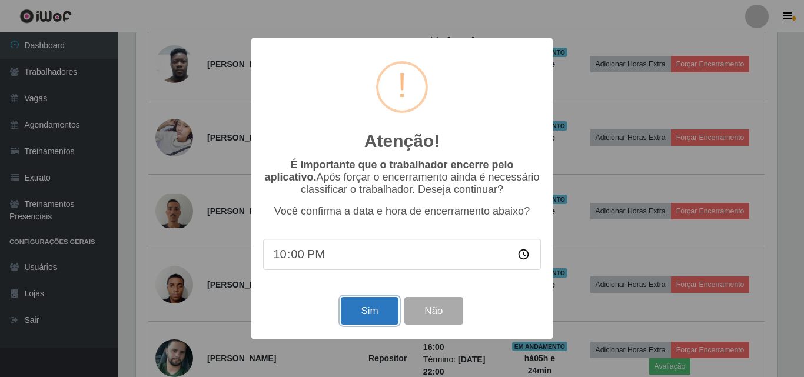
click at [374, 317] on button "Sim" at bounding box center [369, 311] width 57 height 28
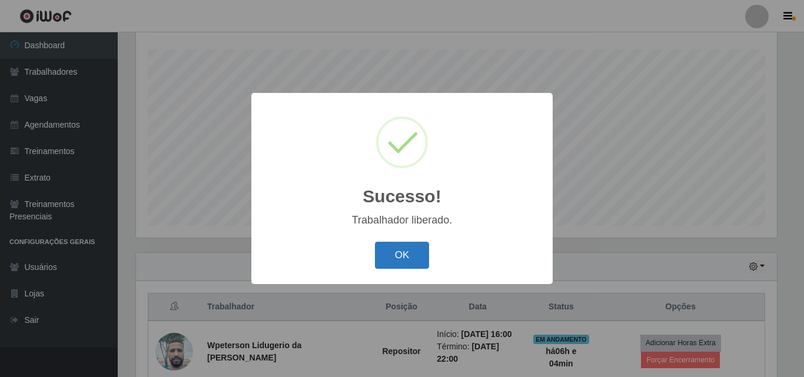
click at [406, 255] on button "OK" at bounding box center [402, 256] width 55 height 28
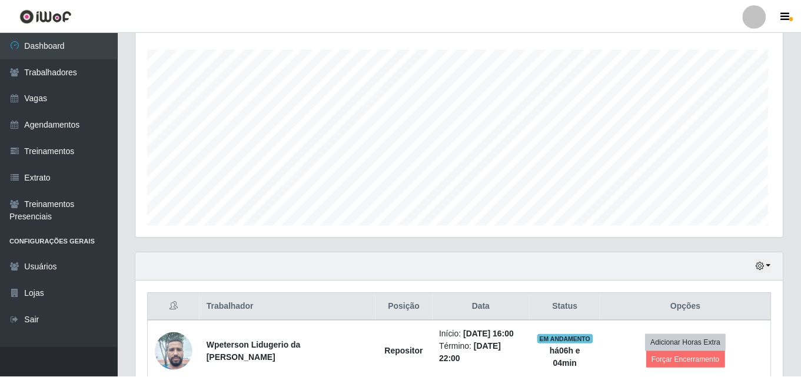
scroll to position [588555, 588153]
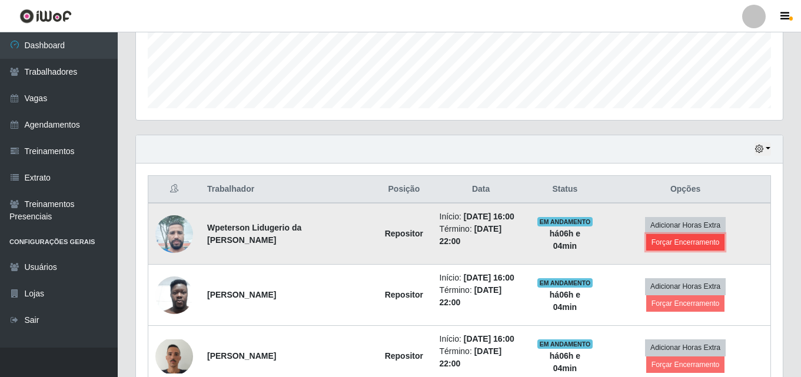
click at [707, 234] on button "Forçar Encerramento" at bounding box center [686, 242] width 79 height 16
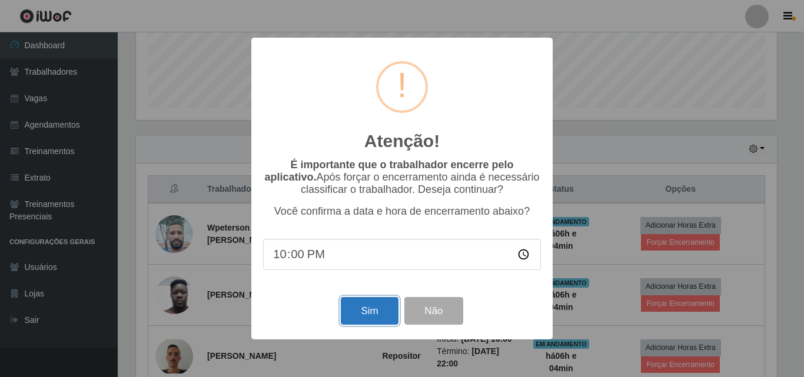
click at [369, 315] on button "Sim" at bounding box center [369, 311] width 57 height 28
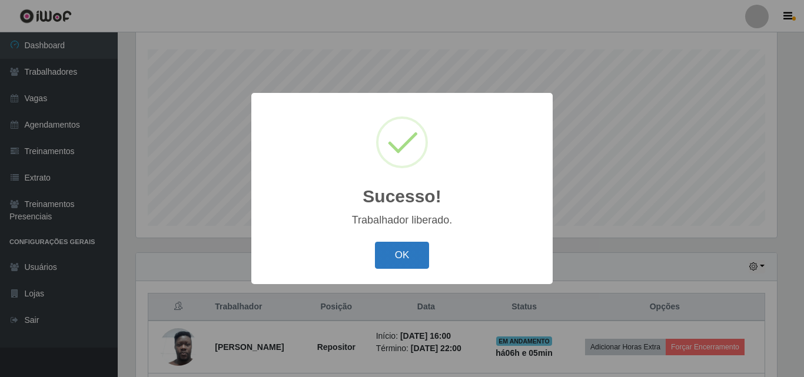
click at [406, 249] on button "OK" at bounding box center [402, 256] width 55 height 28
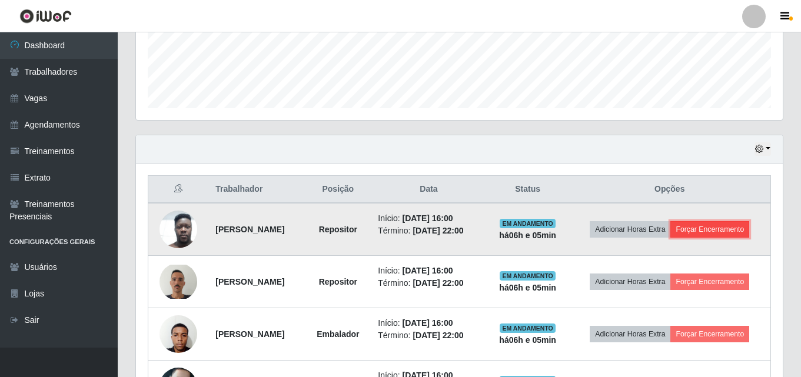
click at [712, 231] on button "Forçar Encerramento" at bounding box center [710, 229] width 79 height 16
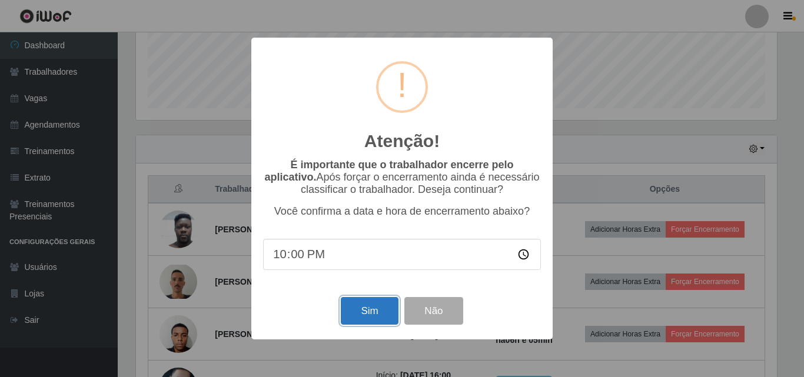
click at [359, 313] on button "Sim" at bounding box center [369, 311] width 57 height 28
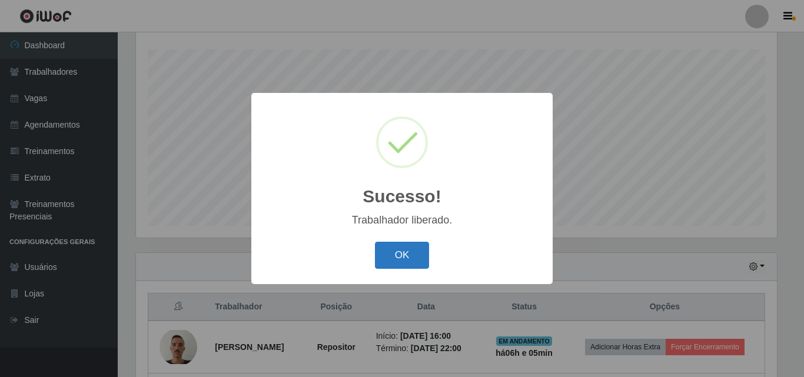
click at [405, 260] on button "OK" at bounding box center [402, 256] width 55 height 28
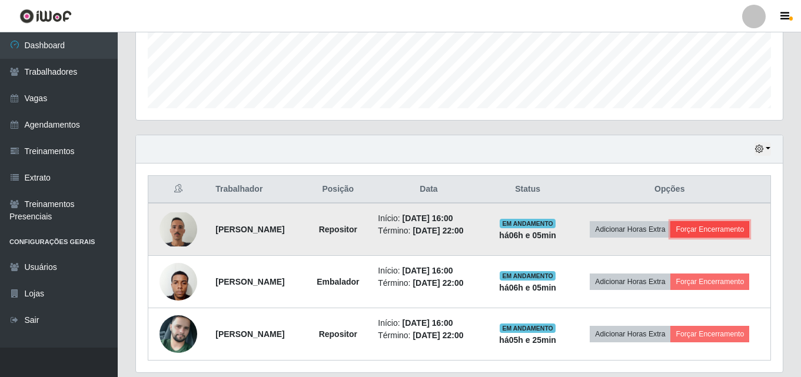
click at [711, 231] on button "Forçar Encerramento" at bounding box center [710, 229] width 79 height 16
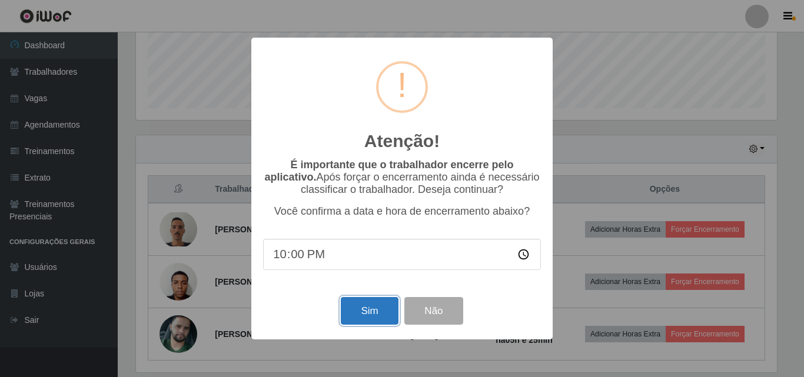
click at [369, 315] on button "Sim" at bounding box center [369, 311] width 57 height 28
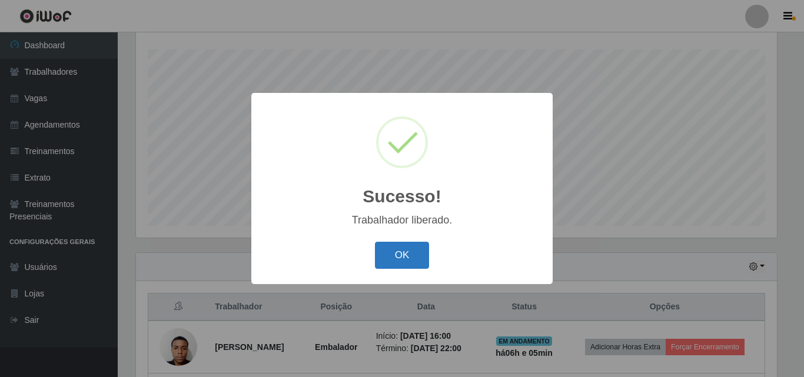
click at [398, 259] on button "OK" at bounding box center [402, 256] width 55 height 28
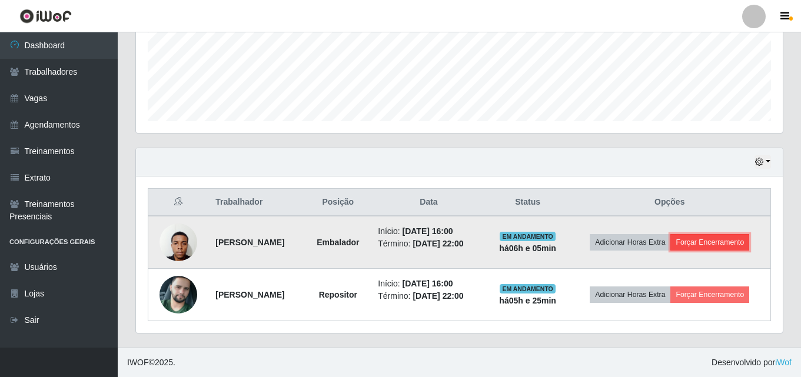
click at [712, 244] on button "Forçar Encerramento" at bounding box center [710, 242] width 79 height 16
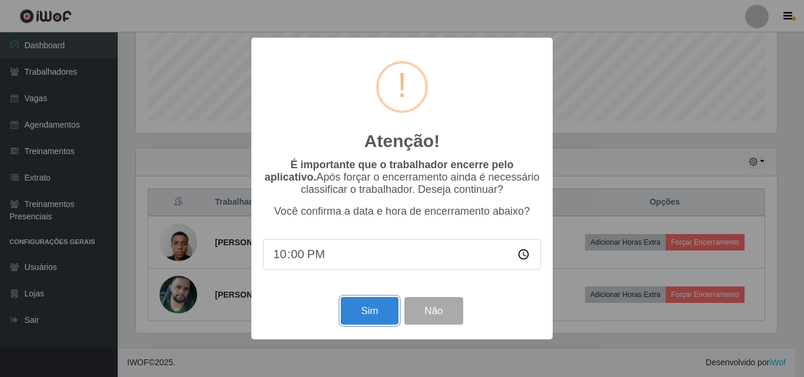
drag, startPoint x: 347, startPoint y: 315, endPoint x: 386, endPoint y: 310, distance: 39.1
click at [347, 315] on button "Sim" at bounding box center [369, 311] width 57 height 28
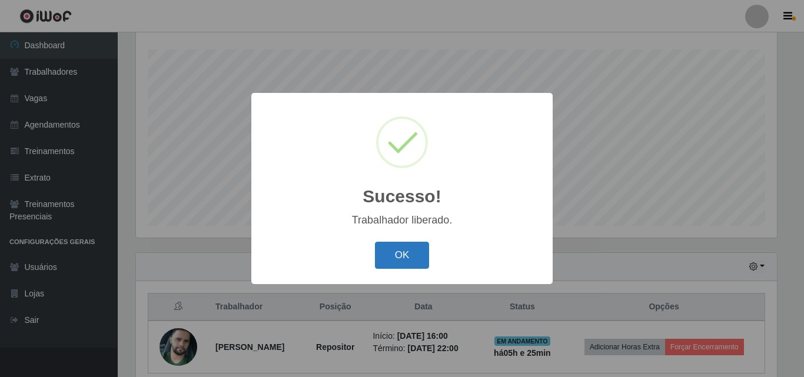
click at [405, 252] on button "OK" at bounding box center [402, 256] width 55 height 28
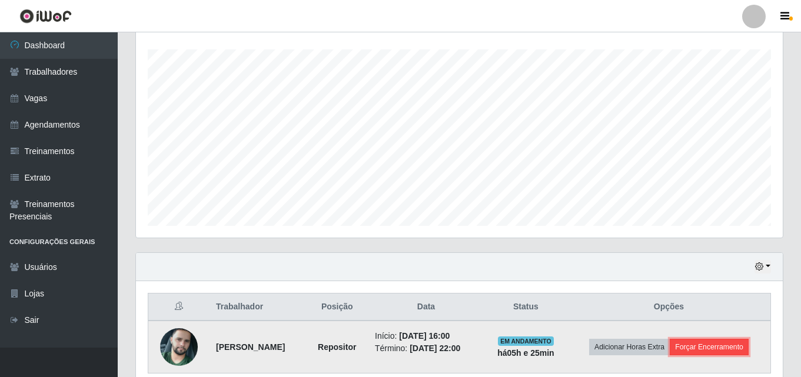
click at [711, 346] on button "Forçar Encerramento" at bounding box center [709, 347] width 79 height 16
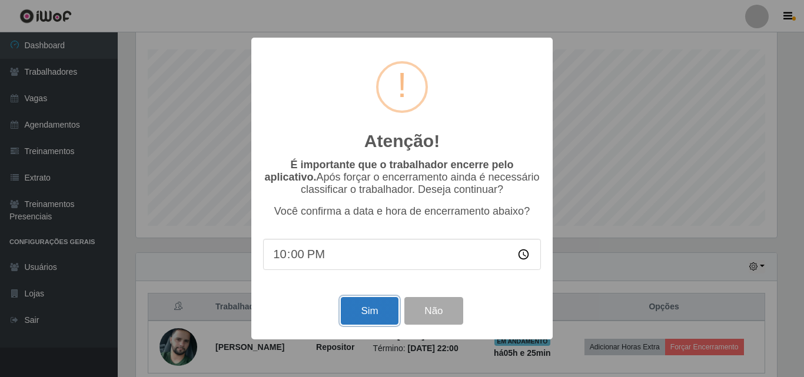
click at [380, 311] on button "Sim" at bounding box center [369, 311] width 57 height 28
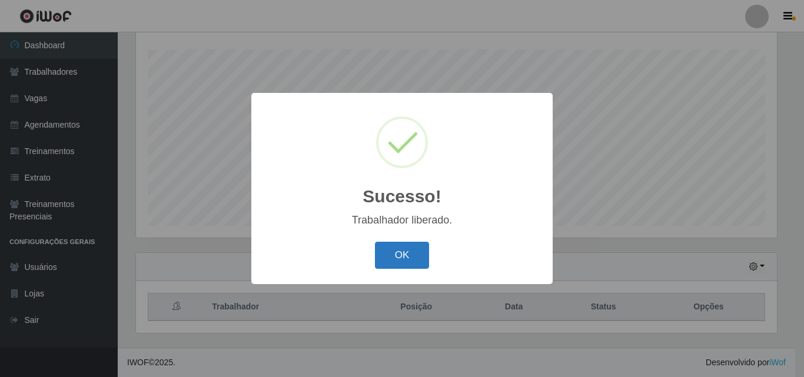
click at [379, 251] on button "OK" at bounding box center [402, 256] width 55 height 28
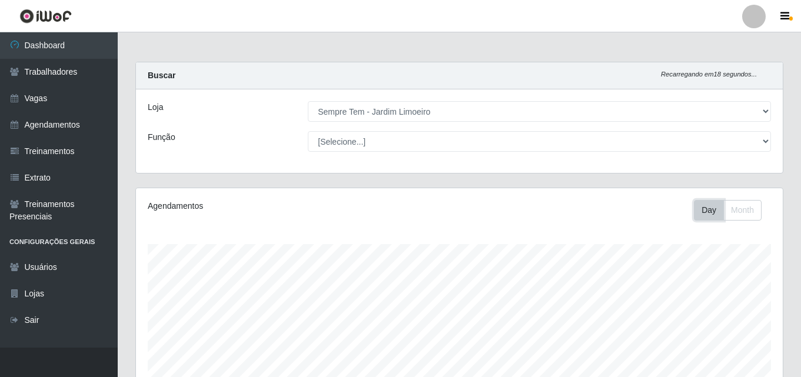
click at [717, 211] on button "Day" at bounding box center [709, 210] width 30 height 21
click at [752, 209] on button "Month" at bounding box center [743, 210] width 38 height 21
click at [708, 210] on button "Day" at bounding box center [709, 210] width 30 height 21
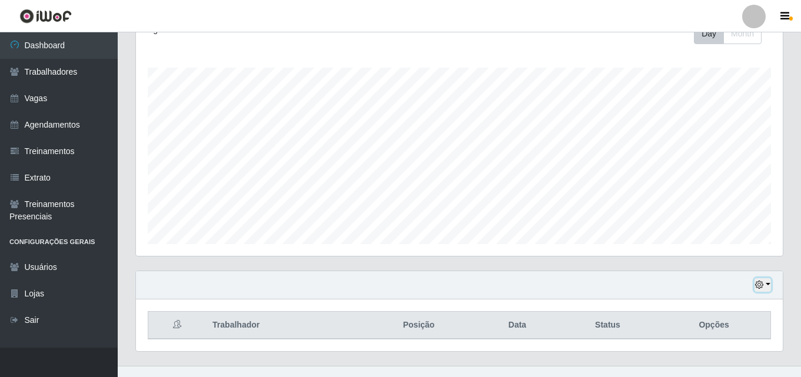
click at [767, 283] on button "button" at bounding box center [763, 286] width 16 height 14
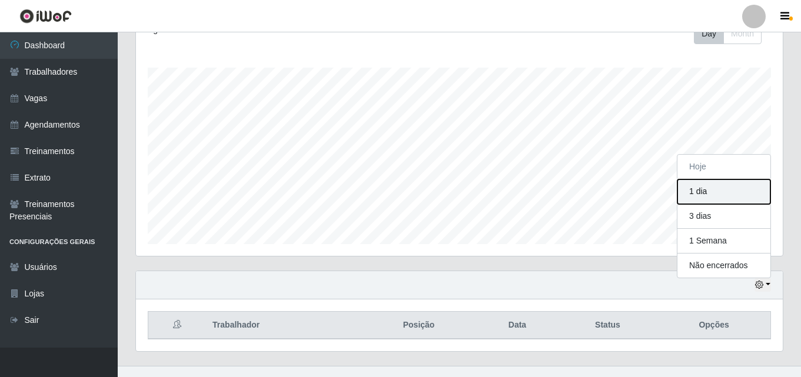
click at [710, 193] on button "1 dia" at bounding box center [724, 192] width 93 height 25
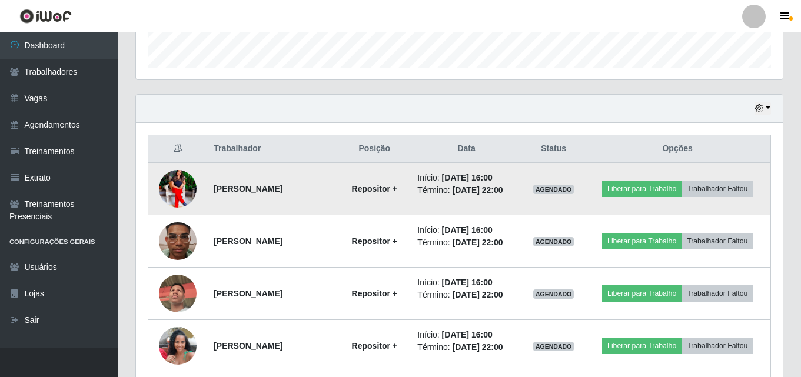
click at [181, 188] on img at bounding box center [178, 188] width 38 height 47
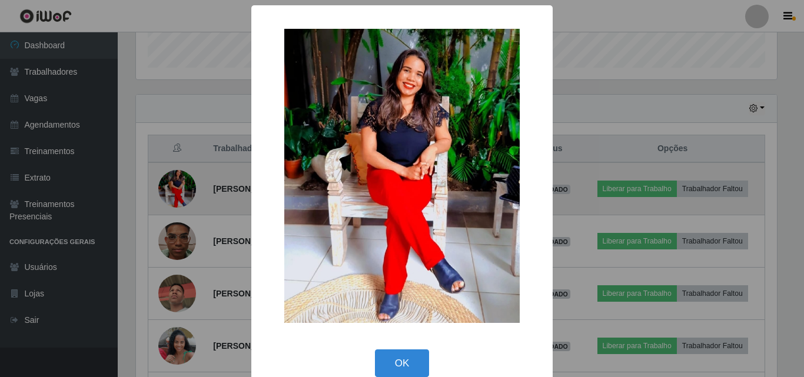
click at [181, 188] on div "× OK Cancel" at bounding box center [402, 188] width 804 height 377
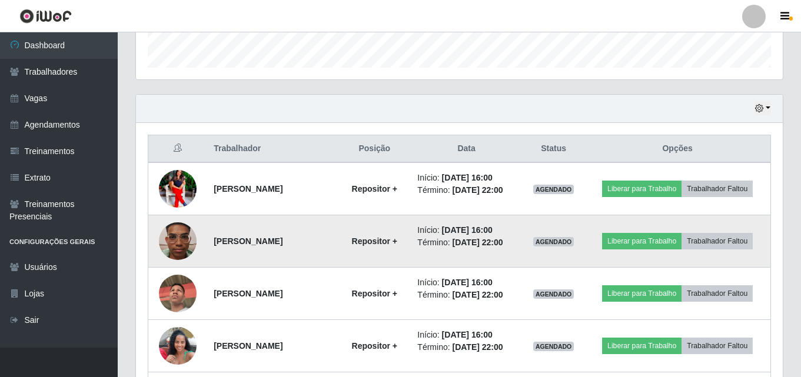
click at [173, 244] on img at bounding box center [178, 241] width 38 height 67
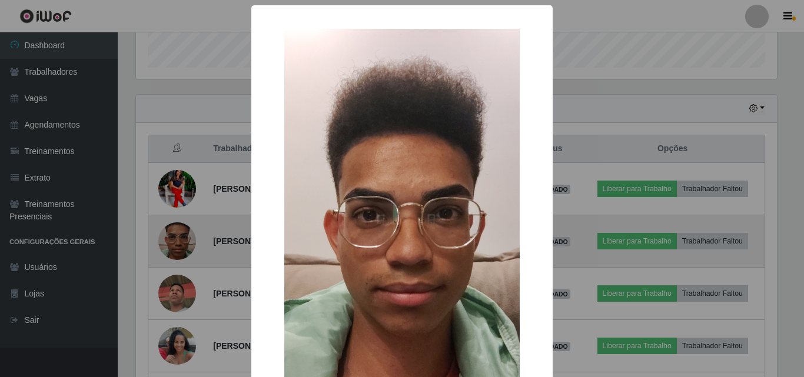
click at [173, 244] on div "× OK Cancel" at bounding box center [402, 188] width 804 height 377
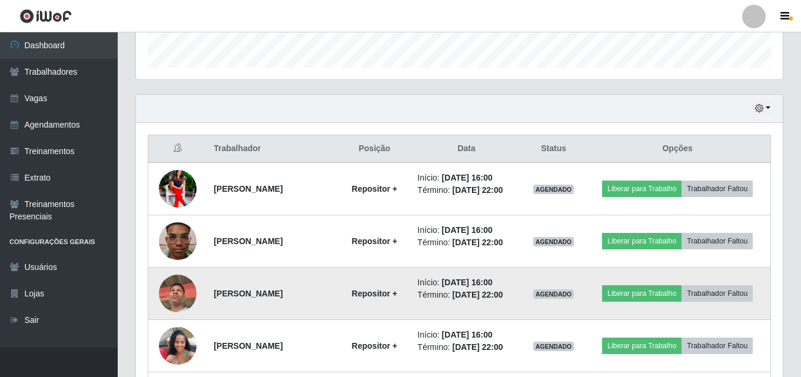
click at [178, 291] on img at bounding box center [178, 293] width 38 height 67
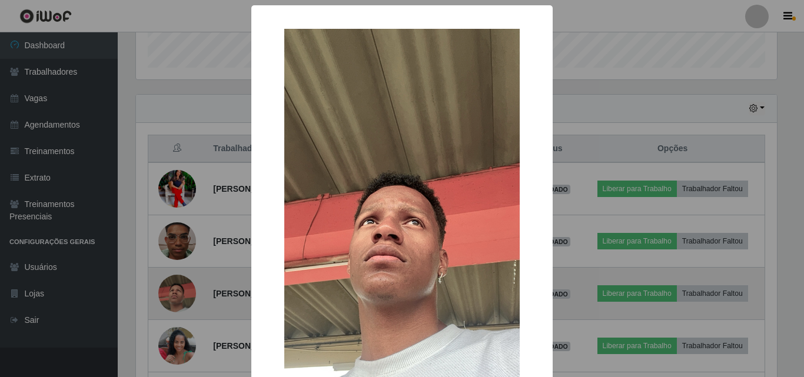
click at [178, 291] on div "× OK Cancel" at bounding box center [402, 188] width 804 height 377
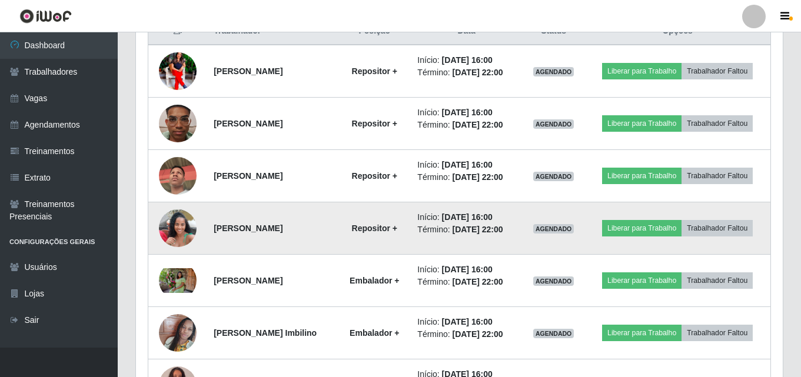
click at [177, 234] on img at bounding box center [178, 228] width 38 height 51
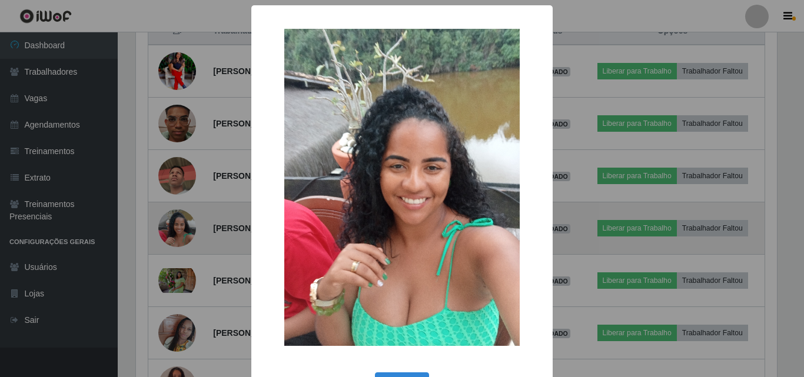
click at [177, 234] on div "× OK Cancel" at bounding box center [402, 188] width 804 height 377
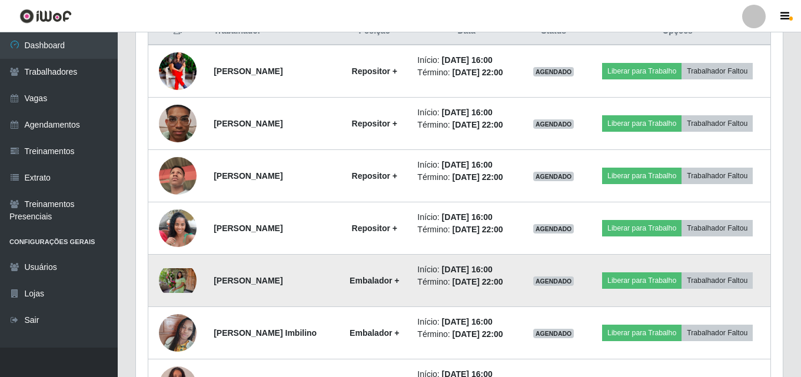
click at [175, 280] on img at bounding box center [178, 280] width 38 height 25
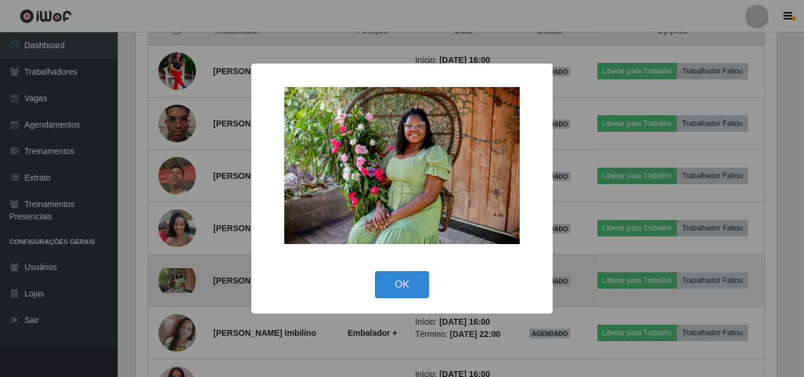
click at [175, 280] on div "× OK Cancel" at bounding box center [402, 188] width 804 height 377
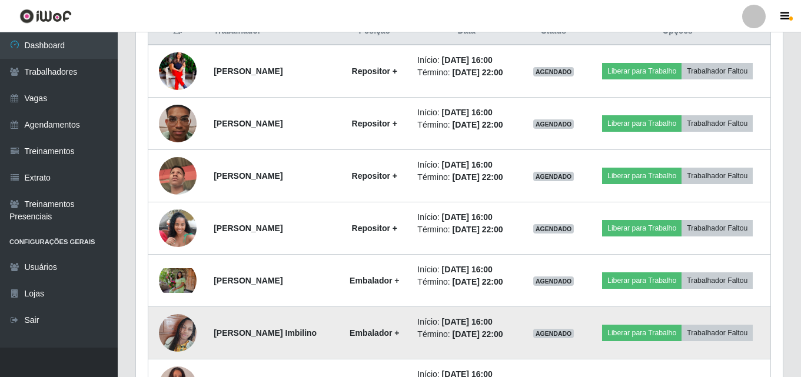
click at [179, 334] on img at bounding box center [178, 333] width 38 height 51
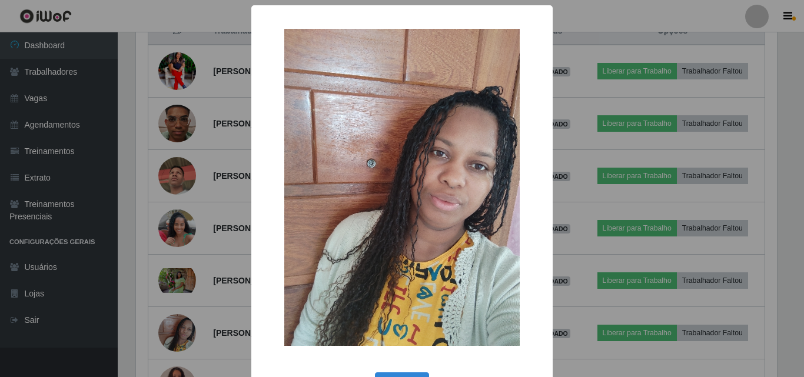
click at [180, 334] on div "× OK Cancel" at bounding box center [402, 188] width 804 height 377
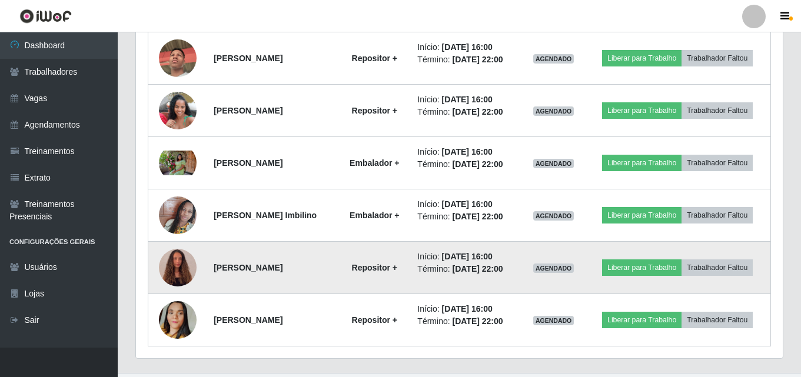
click at [178, 272] on img at bounding box center [178, 268] width 38 height 51
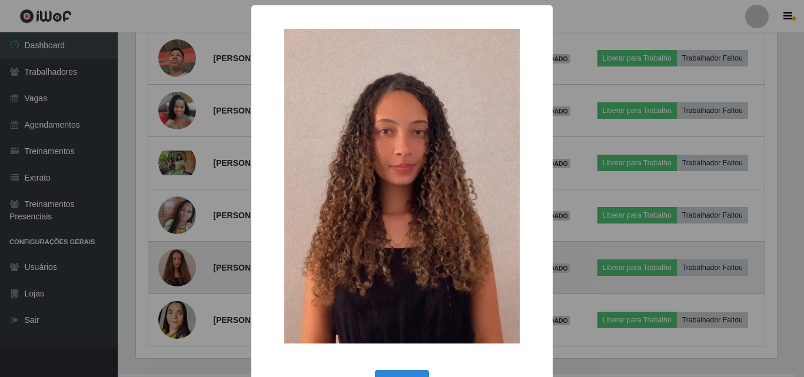
click at [178, 272] on div "× OK Cancel" at bounding box center [402, 188] width 804 height 377
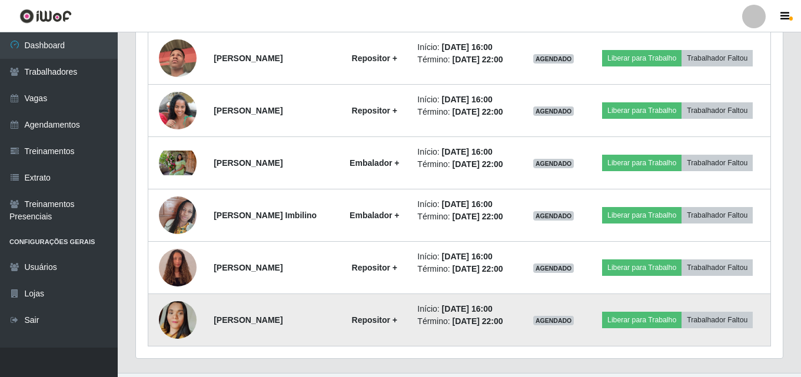
click at [175, 314] on img at bounding box center [178, 320] width 38 height 67
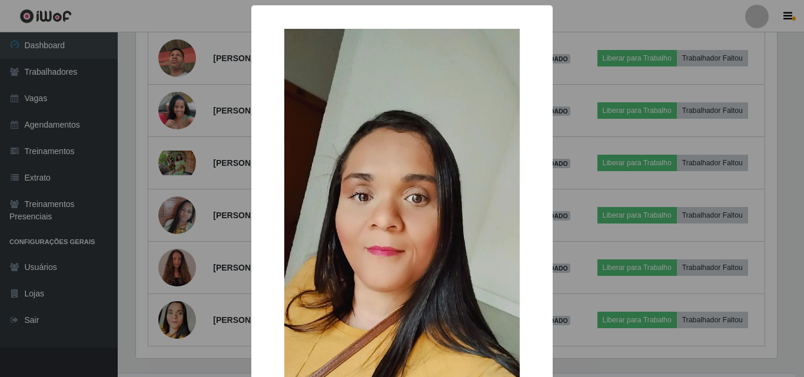
click at [178, 321] on div "× OK Cancel" at bounding box center [402, 188] width 804 height 377
